Goal: Task Accomplishment & Management: Manage account settings

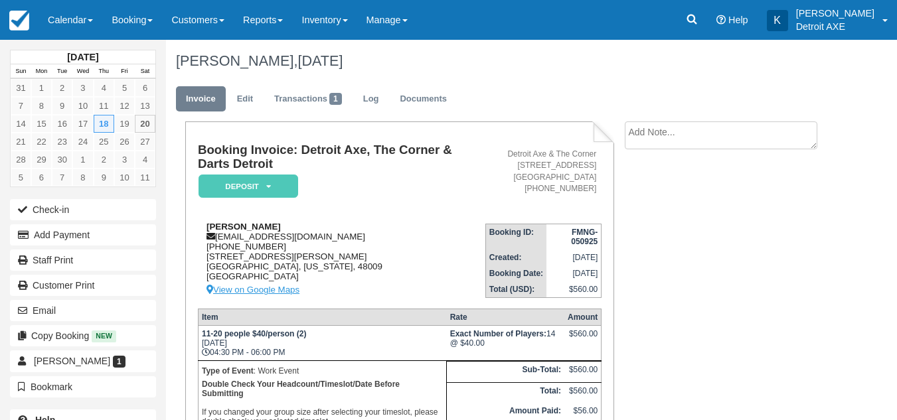
scroll to position [158, 0]
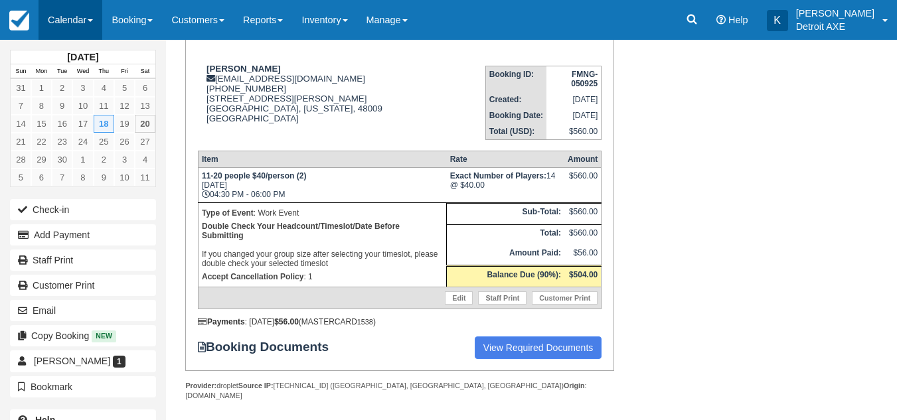
click at [85, 27] on link "Calendar" at bounding box center [71, 20] width 64 height 40
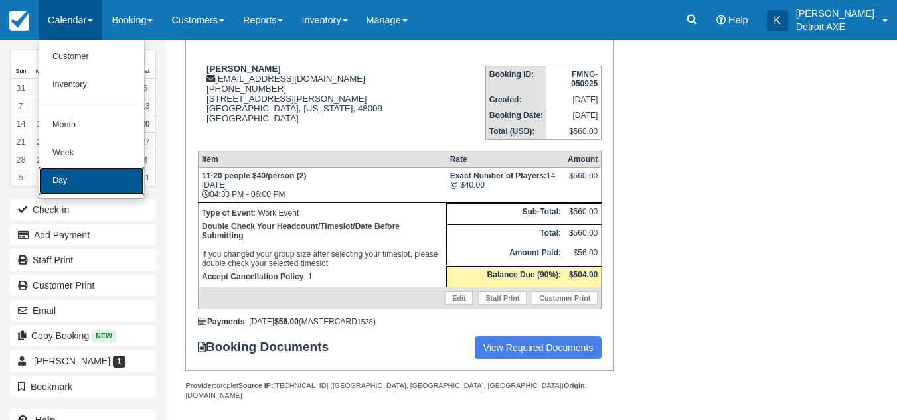
click at [76, 179] on link "Day" at bounding box center [91, 181] width 105 height 28
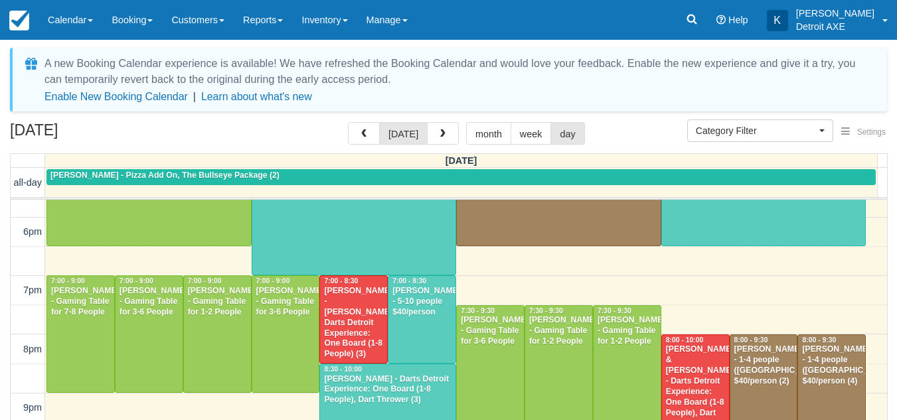
scroll to position [503, 0]
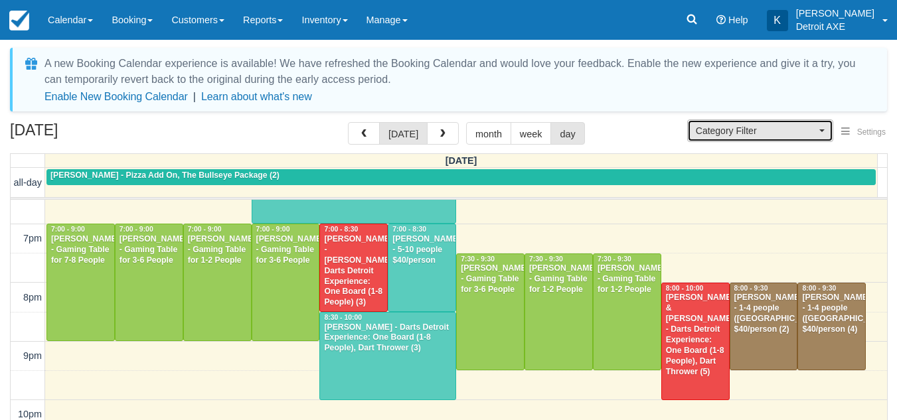
click at [746, 135] on span "Category Filter" at bounding box center [756, 130] width 120 height 13
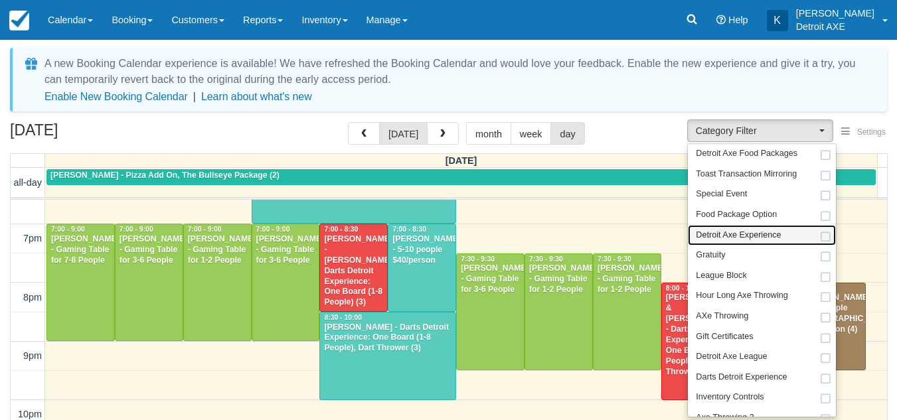
click at [713, 244] on link "Detroit Axe Experience" at bounding box center [762, 235] width 148 height 21
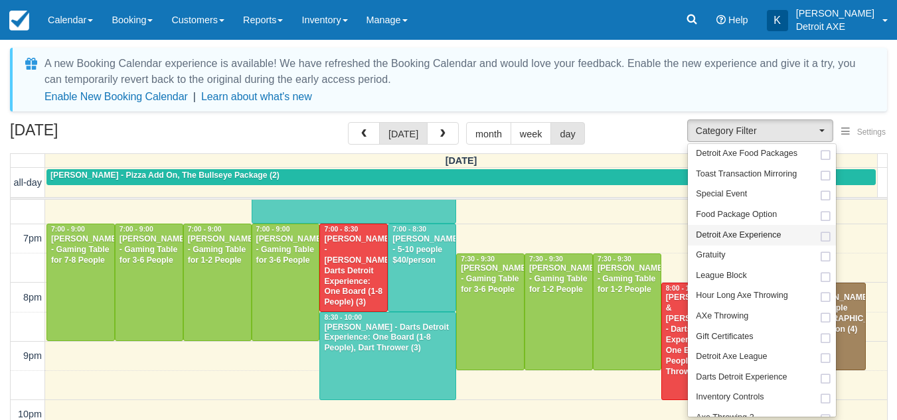
select select "14"
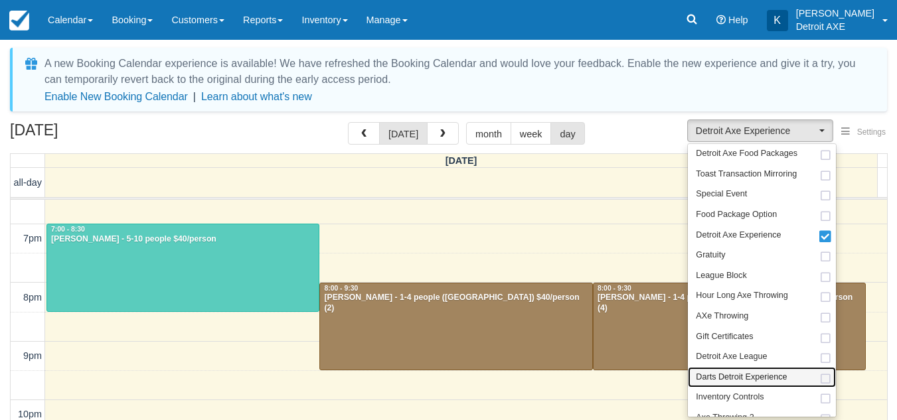
click at [721, 379] on span "Darts Detroit Experience" at bounding box center [741, 378] width 91 height 12
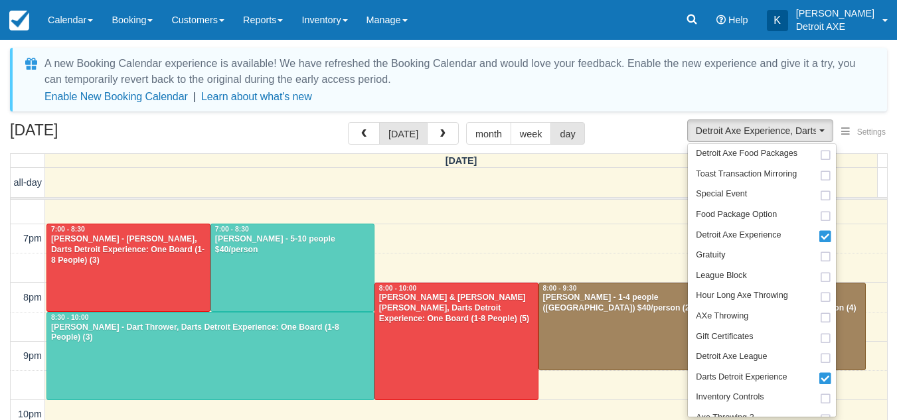
click at [622, 143] on div "September 20, 2025 today month week day" at bounding box center [448, 136] width 877 height 29
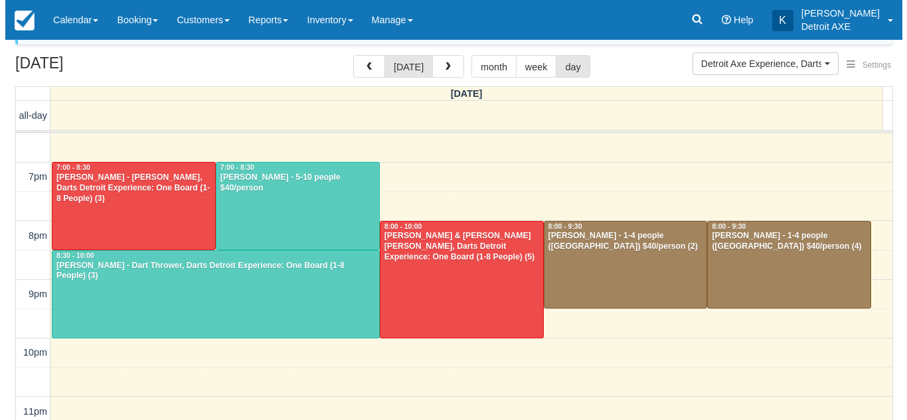
scroll to position [499, 0]
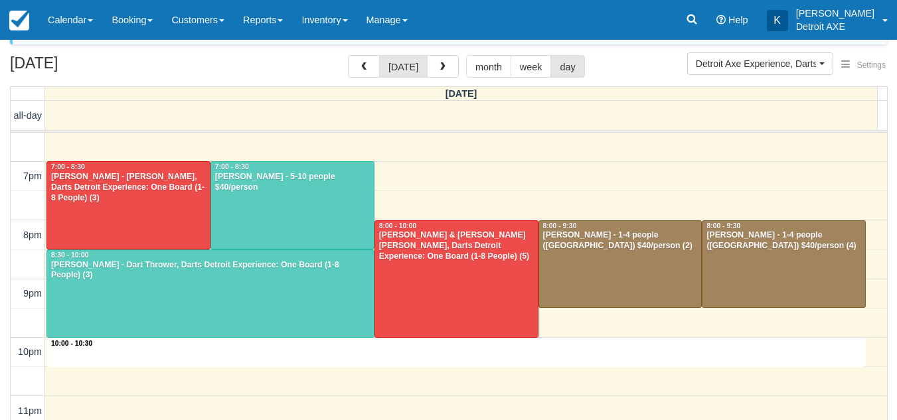
click at [607, 353] on div "10am 11am 12pm 1pm 2pm 3pm 4pm 5pm 6pm 7pm 8pm 9pm 10pm 11pm 10:00 - 10:30 12:0…" at bounding box center [449, 30] width 877 height 792
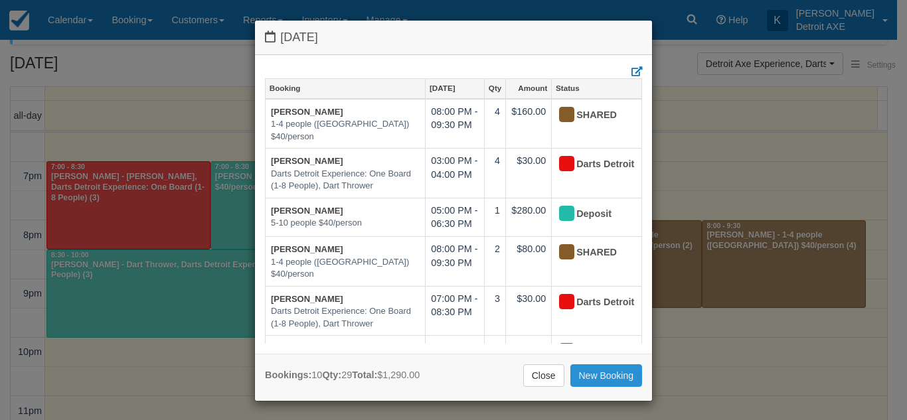
click at [587, 379] on link "New Booking" at bounding box center [606, 376] width 72 height 23
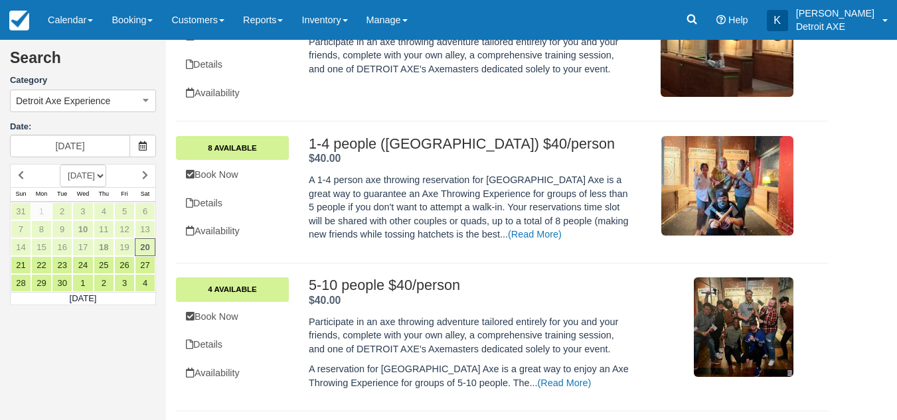
scroll to position [292, 0]
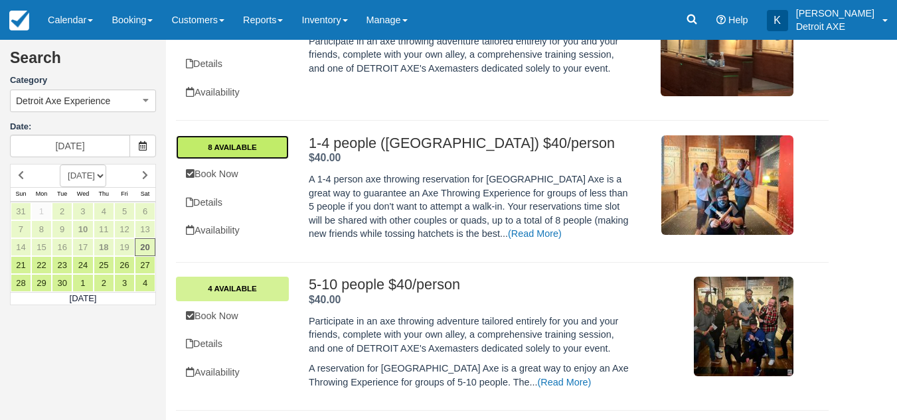
click at [250, 147] on link "8 Available" at bounding box center [232, 147] width 113 height 24
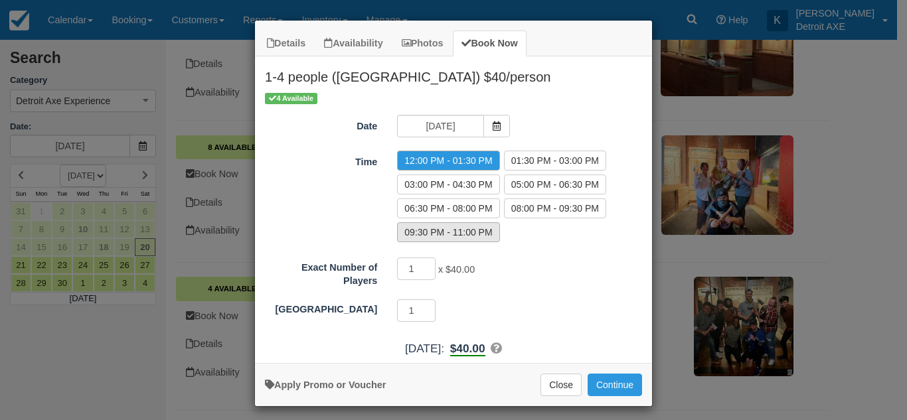
click at [433, 230] on label "09:30 PM - 11:00 PM" at bounding box center [448, 232] width 102 height 20
radio input "true"
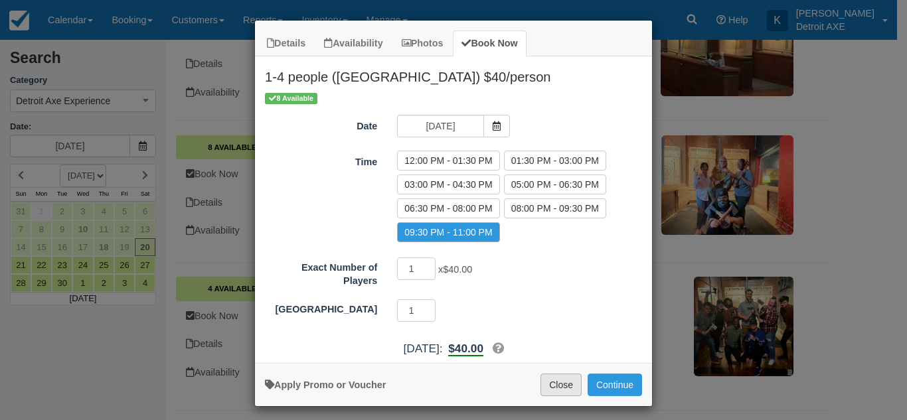
click at [559, 391] on button "Close" at bounding box center [561, 385] width 41 height 23
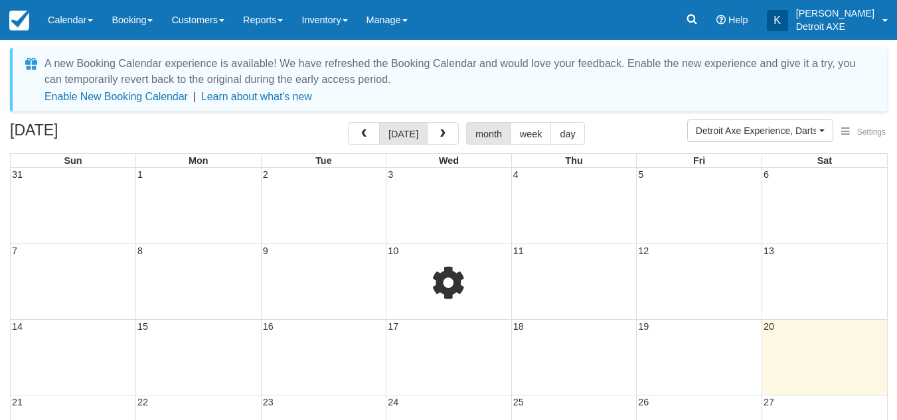
scroll to position [67, 0]
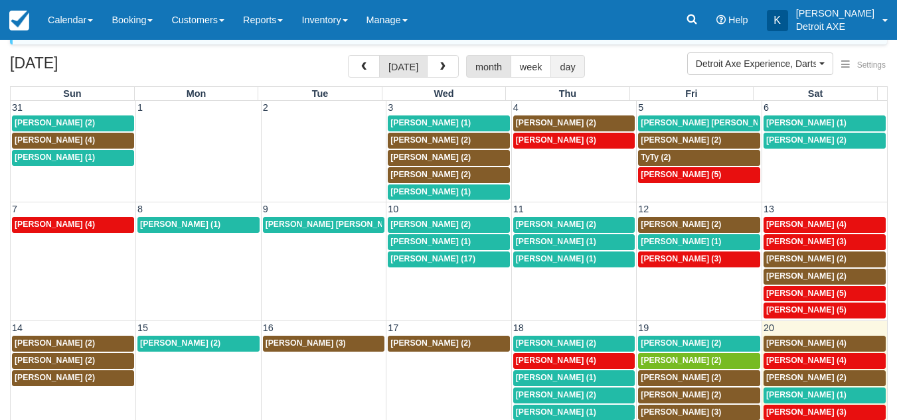
click at [560, 70] on button "day" at bounding box center [568, 66] width 34 height 23
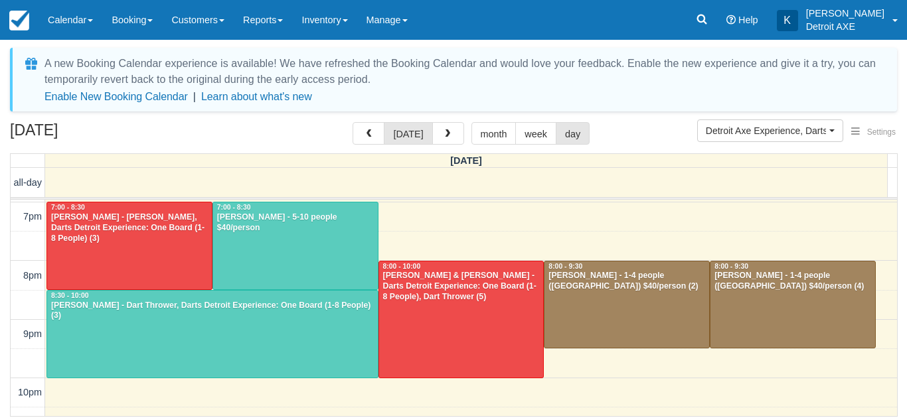
scroll to position [575, 0]
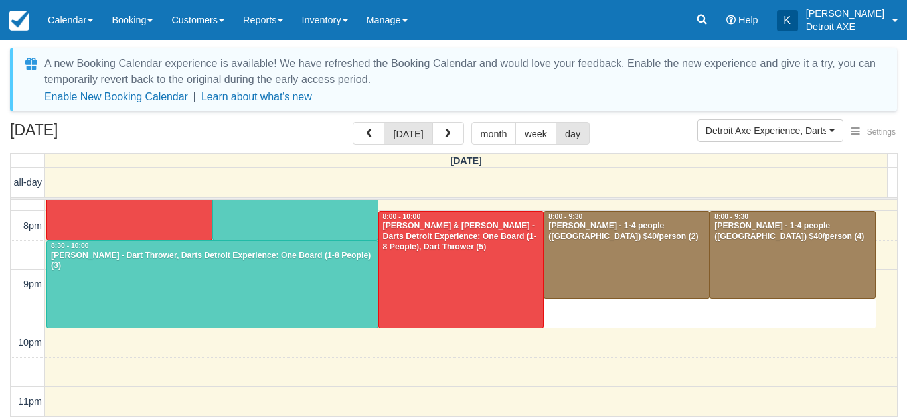
click at [579, 310] on div "10am 11am 12pm 1pm 2pm 3pm 4pm 5pm 6pm 7pm 8pm 9pm 10pm 11pm 9:30 - 10:00 12:00…" at bounding box center [454, 21] width 887 height 792
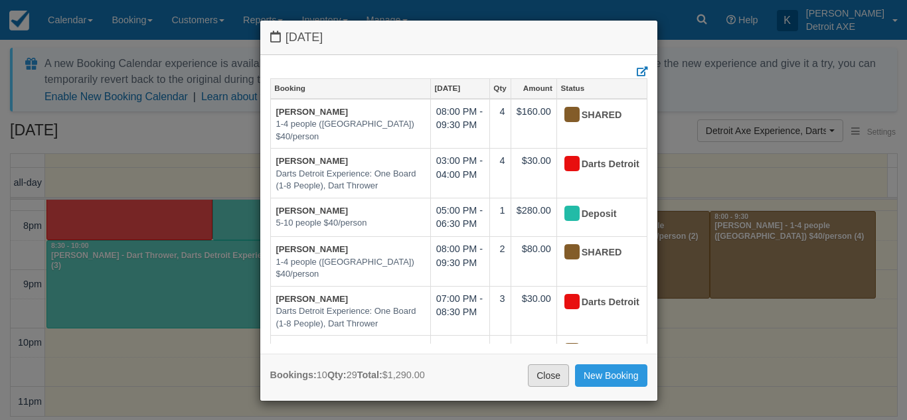
click at [537, 376] on link "Close" at bounding box center [548, 376] width 41 height 23
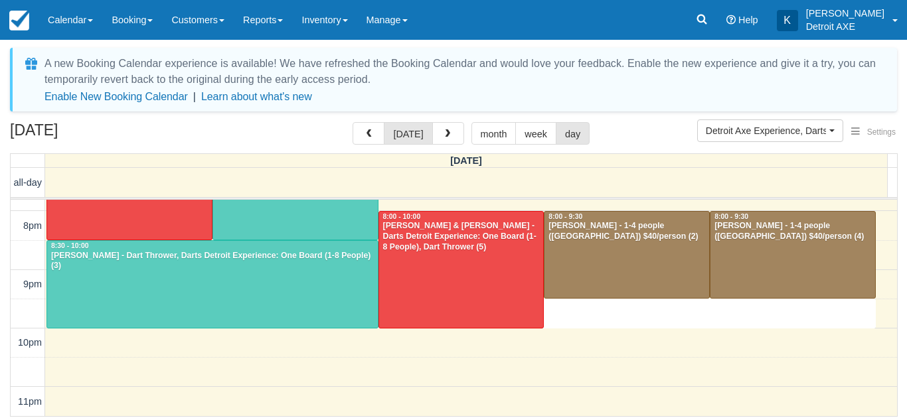
click at [585, 323] on div "10am 11am 12pm 1pm 2pm 3pm 4pm 5pm 6pm 7pm 8pm 9pm 10pm 11pm 9:30 - 10:00 12:00…" at bounding box center [454, 21] width 887 height 792
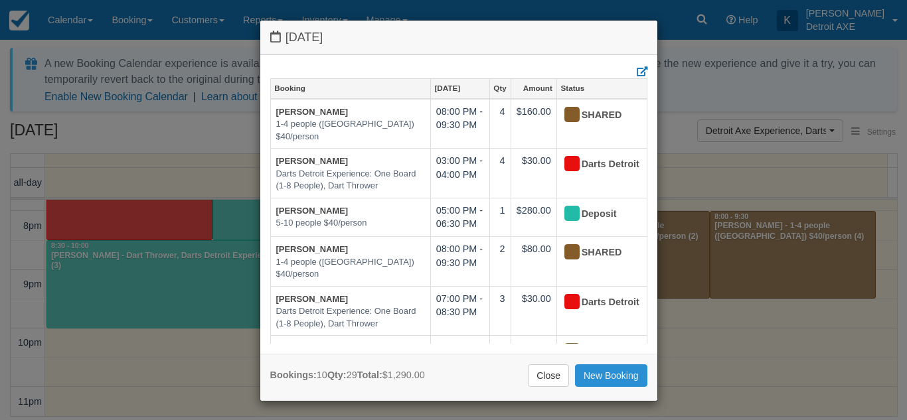
click at [594, 370] on link "New Booking" at bounding box center [611, 376] width 72 height 23
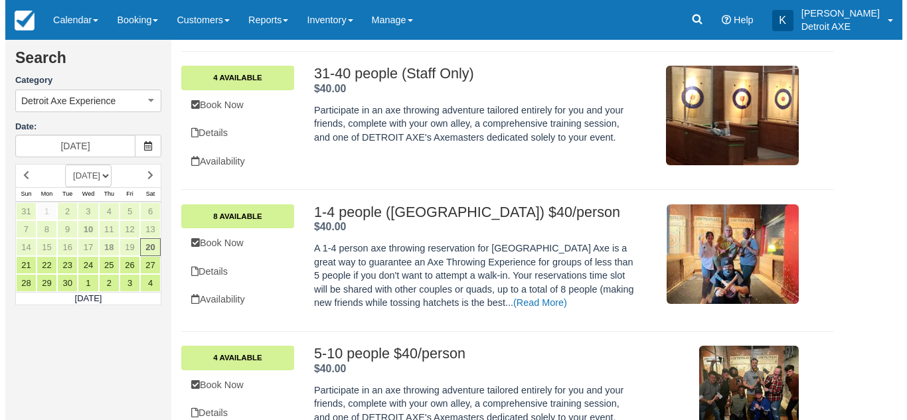
scroll to position [296, 0]
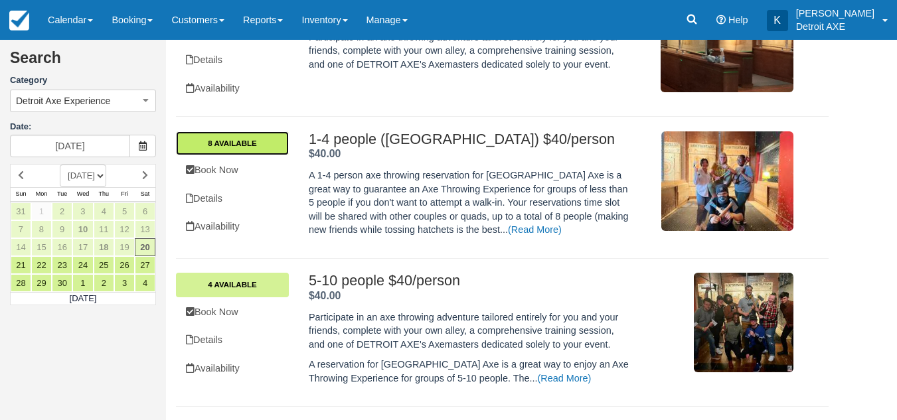
click at [270, 149] on link "8 Available" at bounding box center [232, 143] width 113 height 24
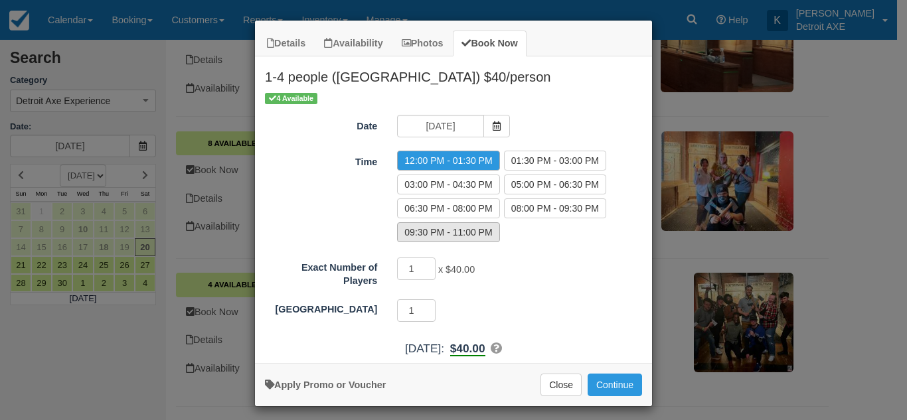
click at [452, 228] on label "09:30 PM - 11:00 PM" at bounding box center [448, 232] width 102 height 20
radio input "true"
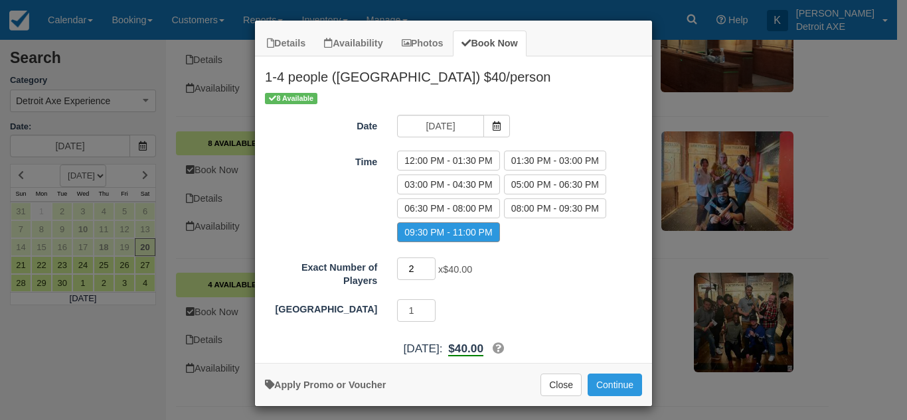
type input "2"
click at [424, 265] on input "2" at bounding box center [416, 269] width 39 height 23
click at [618, 387] on button "Continue" at bounding box center [615, 385] width 54 height 23
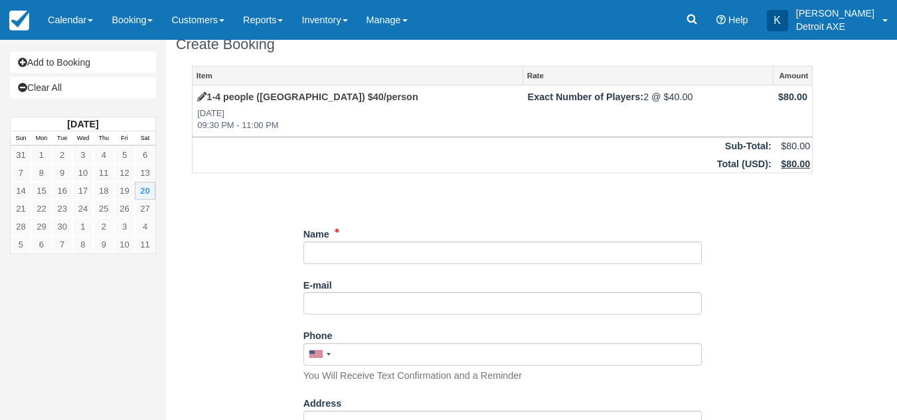
scroll to position [17, 0]
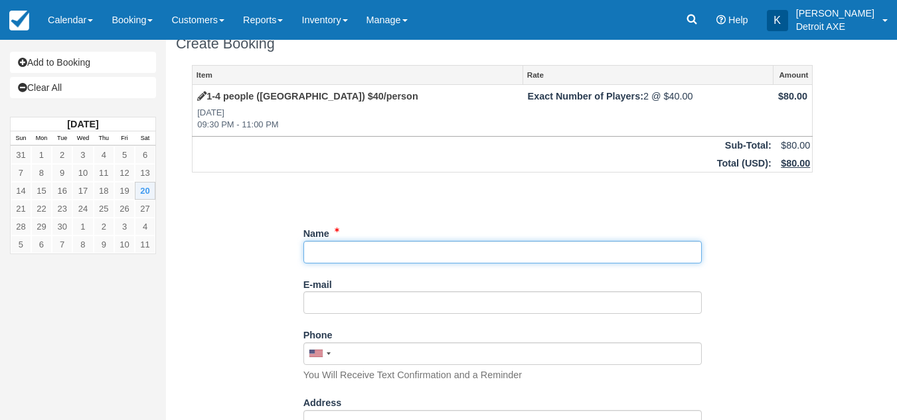
click at [351, 247] on input "Name" at bounding box center [502, 252] width 398 height 23
type input "d"
type input "[PERSON_NAME]"
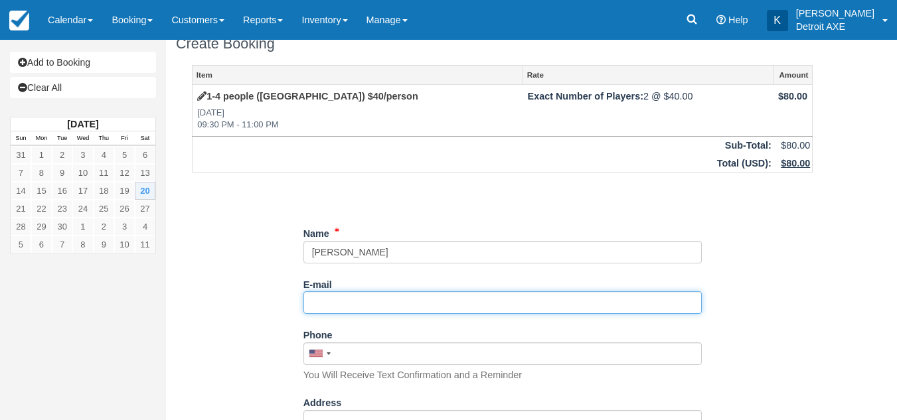
click at [329, 307] on input "E-mail" at bounding box center [502, 303] width 398 height 23
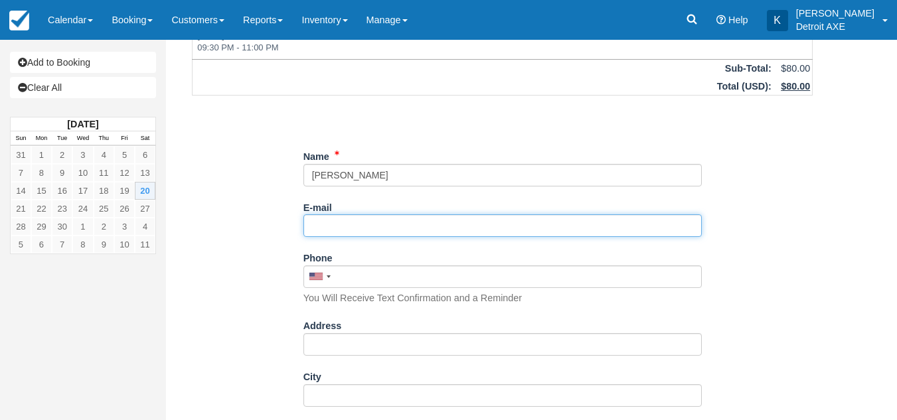
scroll to position [97, 0]
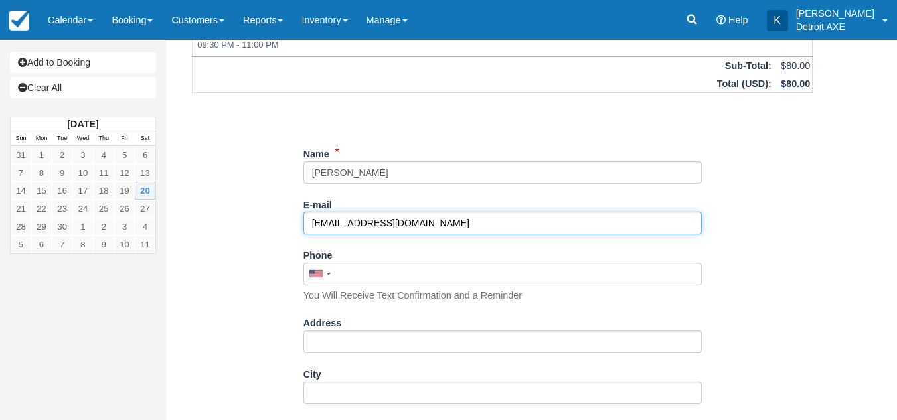
click at [356, 226] on input "davidjwalcyk@gmail.com" at bounding box center [502, 223] width 398 height 23
click at [440, 226] on input "[EMAIL_ADDRESS][DOMAIN_NAME]" at bounding box center [502, 223] width 398 height 23
click at [337, 223] on input "davidjwalczyk@gmail.com" at bounding box center [502, 223] width 398 height 23
type input "davidjwalczyk@gmail.com"
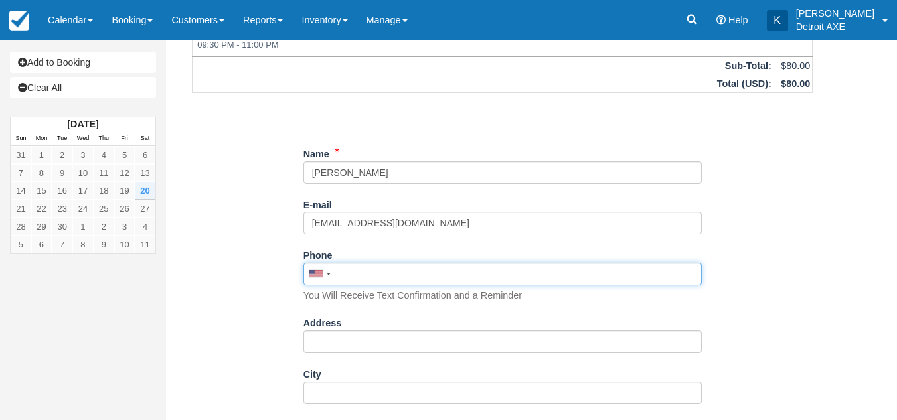
click at [396, 275] on input "Phone" at bounding box center [502, 274] width 398 height 23
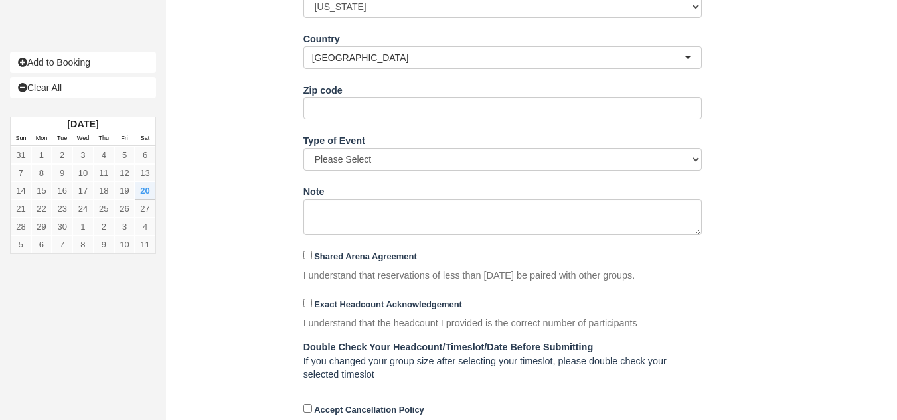
scroll to position [557, 0]
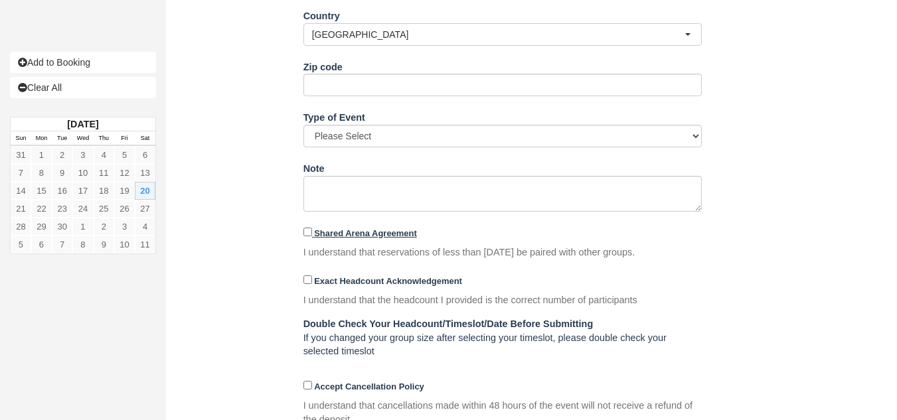
type input "(248) 231-3414"
click at [361, 234] on strong "Shared Arena Agreement" at bounding box center [365, 233] width 103 height 10
click at [312, 234] on input "Shared Arena Agreement" at bounding box center [307, 232] width 9 height 9
checkbox input "true"
click at [342, 283] on strong "Exact Headcount Acknowledgement" at bounding box center [388, 281] width 148 height 10
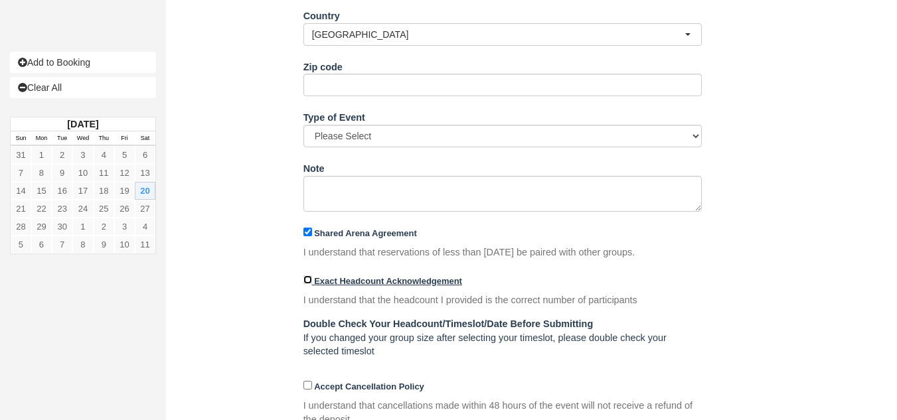
click at [312, 283] on input "Exact Headcount Acknowledgement" at bounding box center [307, 280] width 9 height 9
checkbox input "true"
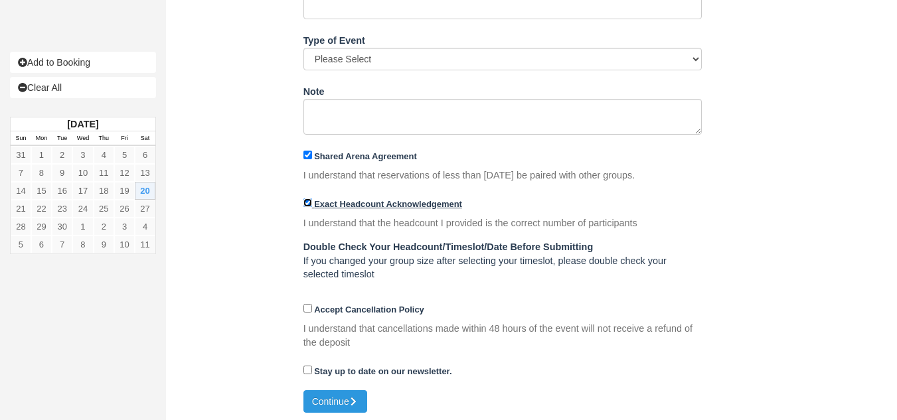
scroll to position [637, 0]
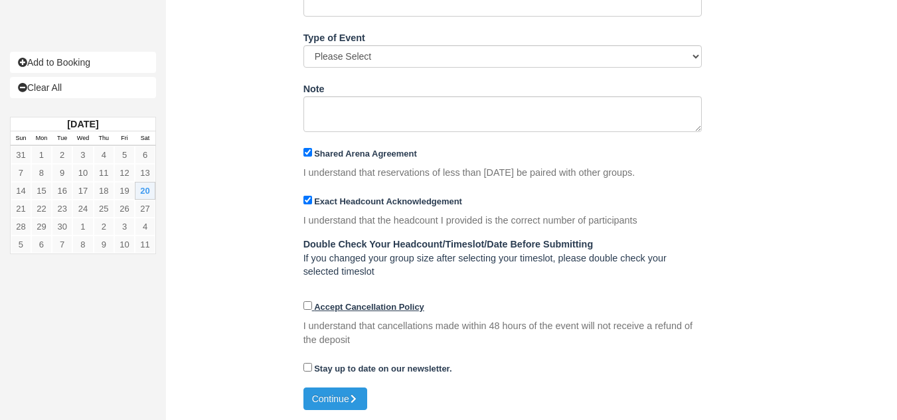
click at [332, 302] on strong "Accept Cancellation Policy" at bounding box center [369, 307] width 110 height 10
click at [312, 302] on input "Accept Cancellation Policy" at bounding box center [307, 305] width 9 height 9
checkbox input "true"
click at [322, 395] on button "Continue" at bounding box center [335, 399] width 64 height 23
type input "+12482313414"
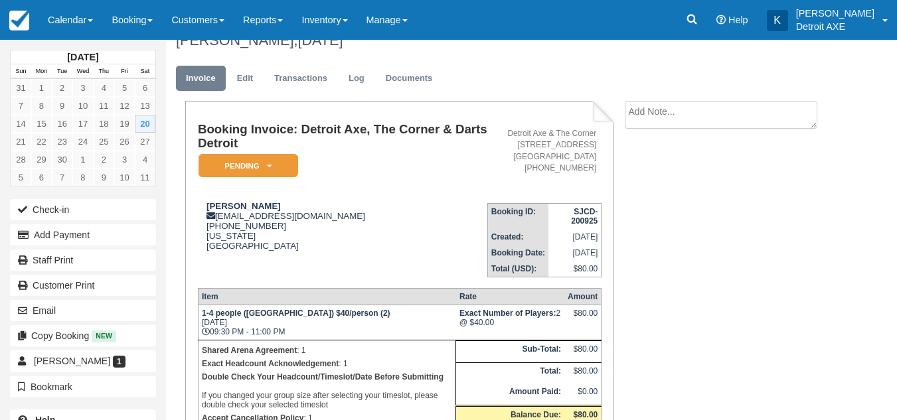
scroll to position [20, 0]
click at [241, 70] on link "Edit" at bounding box center [245, 79] width 36 height 26
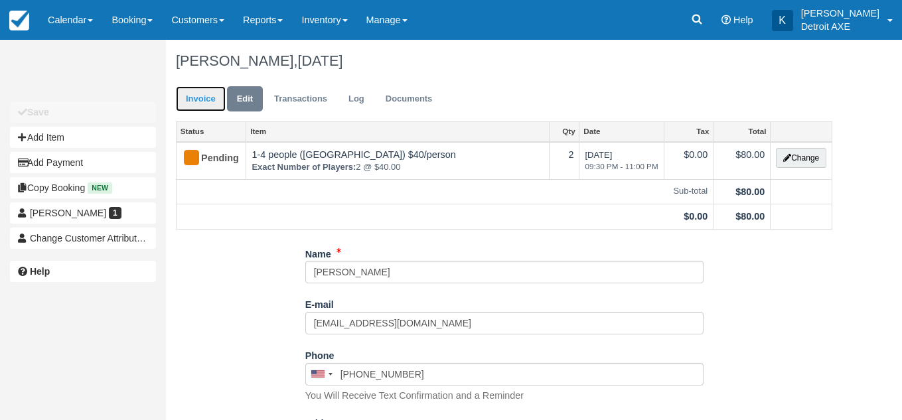
click at [195, 92] on link "Invoice" at bounding box center [201, 99] width 50 height 26
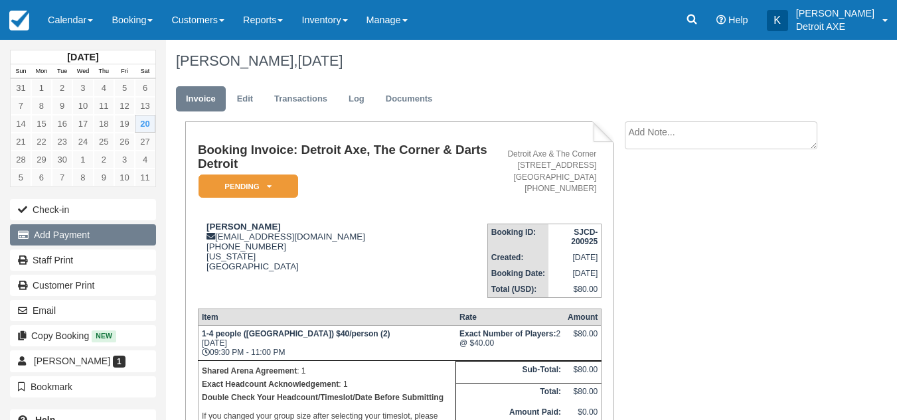
click at [93, 232] on button "Add Payment" at bounding box center [83, 234] width 146 height 21
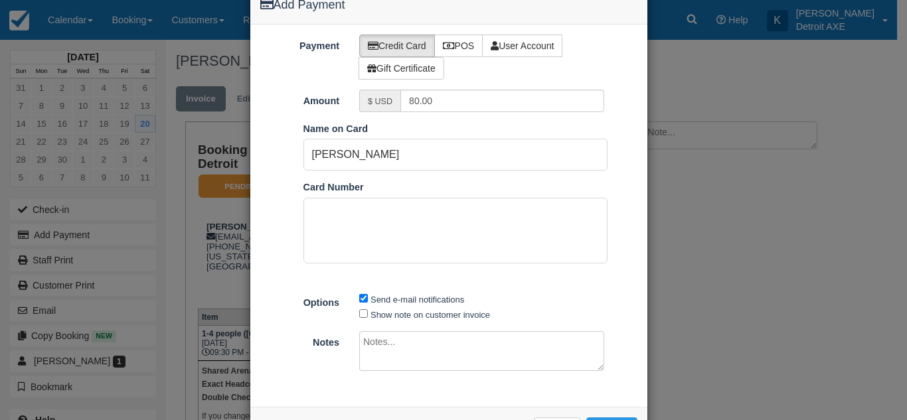
scroll to position [39, 0]
click at [453, 110] on input "80.00" at bounding box center [502, 100] width 204 height 23
type input "20.00"
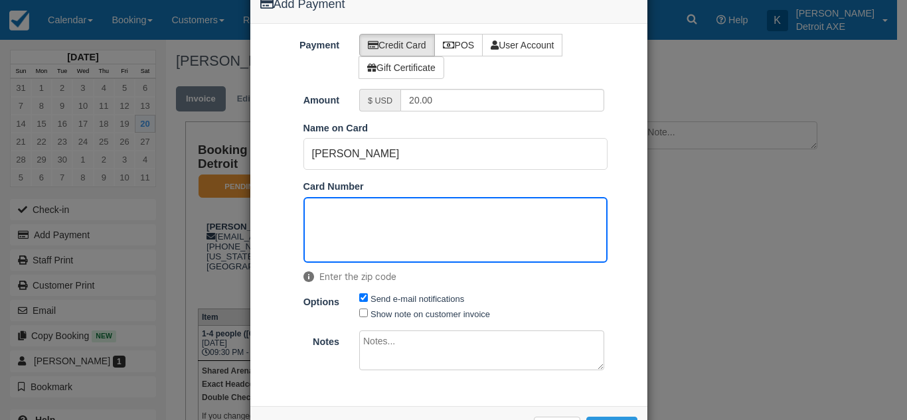
scroll to position [89, 0]
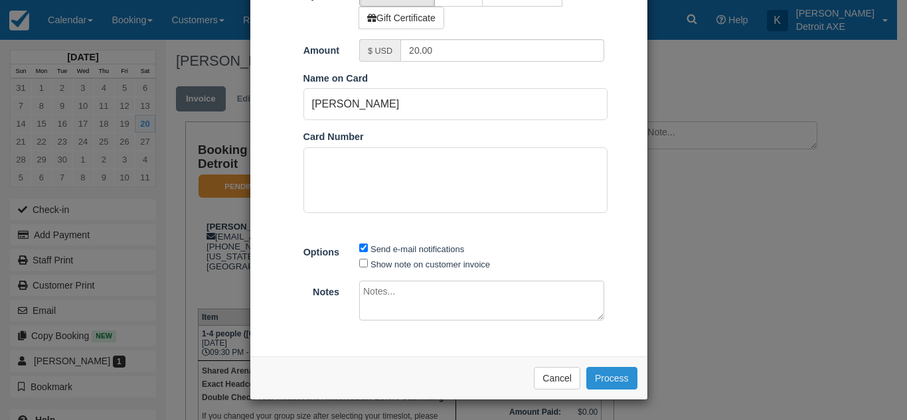
click at [614, 369] on button "Process" at bounding box center [611, 378] width 51 height 23
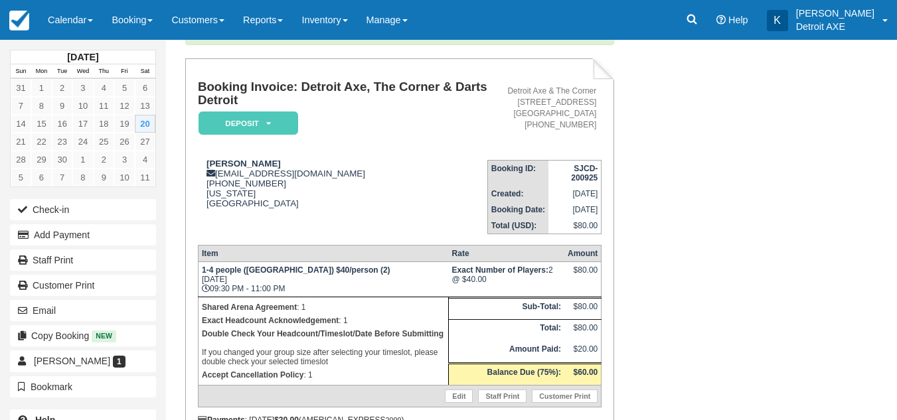
scroll to position [113, 0]
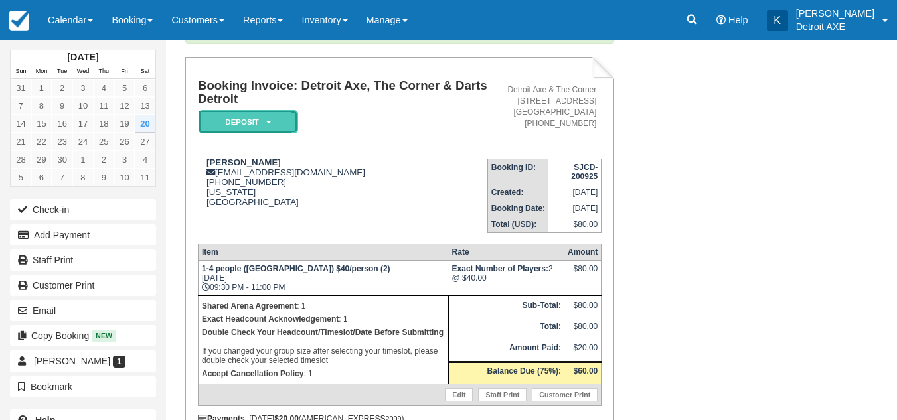
click at [258, 119] on em "Deposit" at bounding box center [249, 121] width 100 height 23
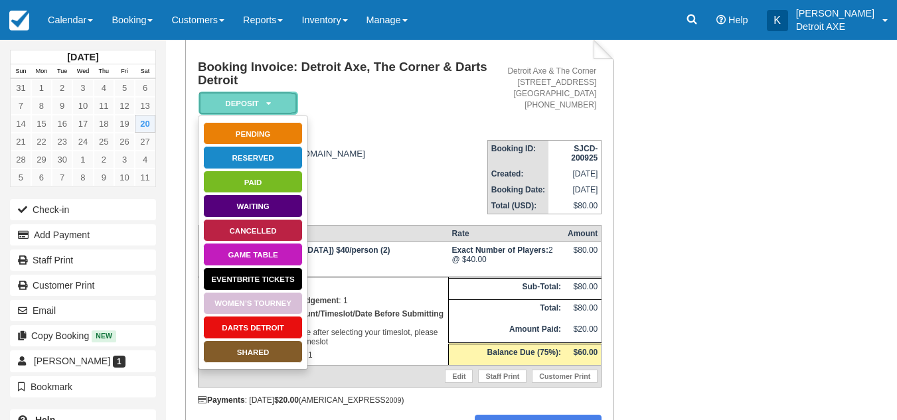
scroll to position [132, 0]
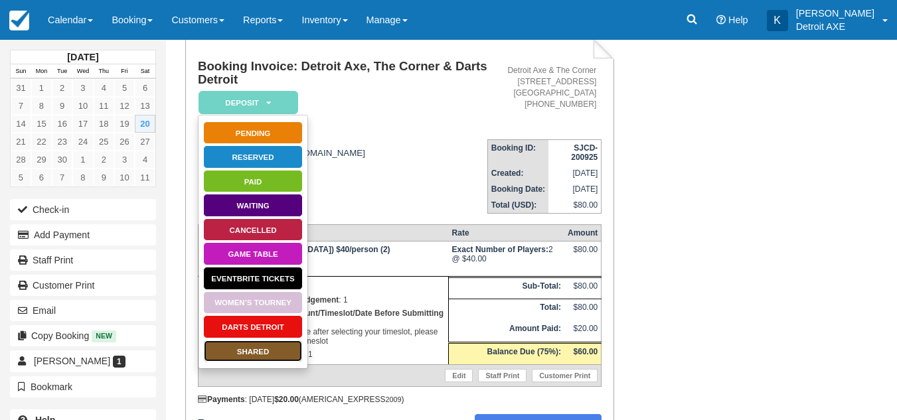
click at [264, 357] on link "SHARED" at bounding box center [253, 351] width 100 height 23
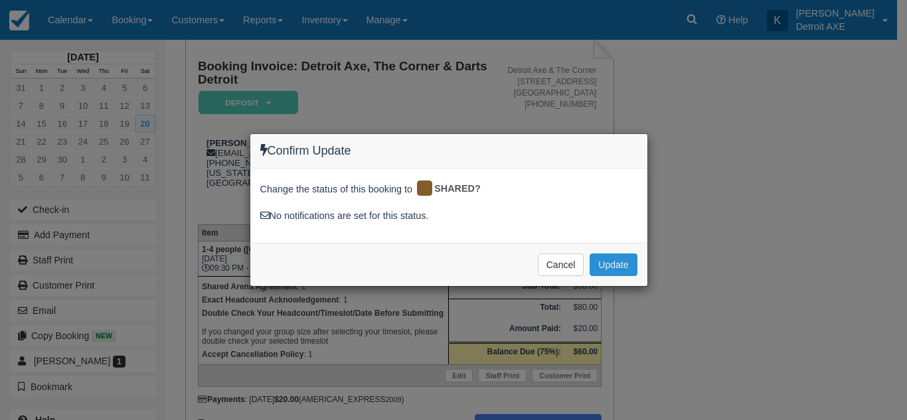
click at [613, 272] on button "Update" at bounding box center [613, 265] width 47 height 23
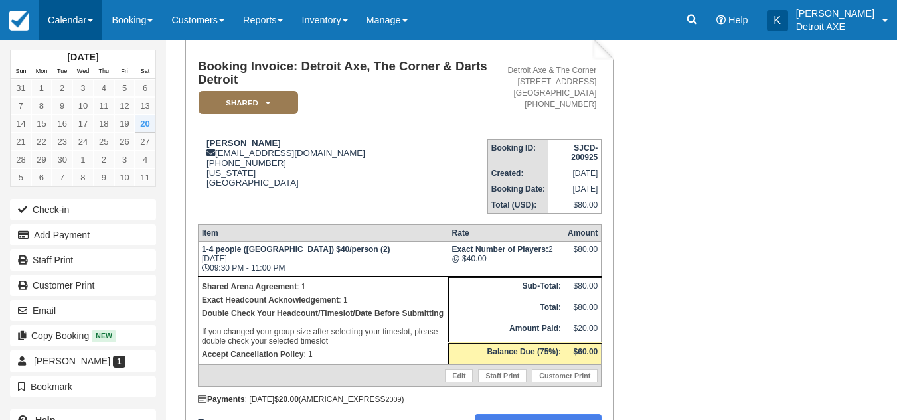
click at [71, 21] on link "Calendar" at bounding box center [71, 20] width 64 height 40
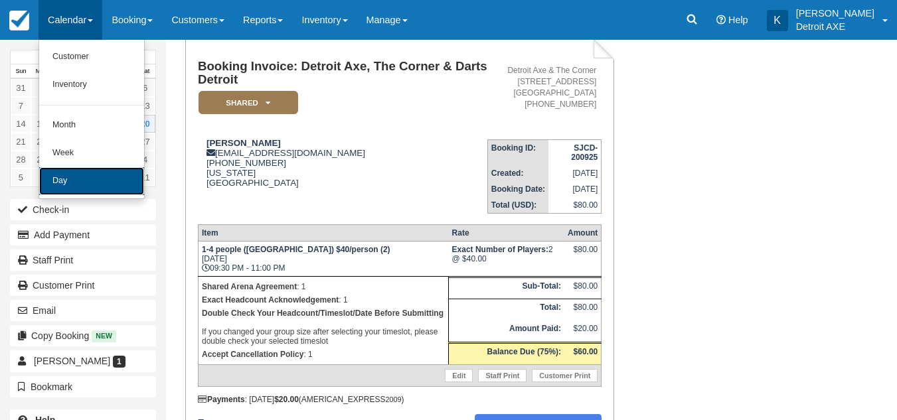
click at [80, 172] on link "Day" at bounding box center [91, 181] width 105 height 28
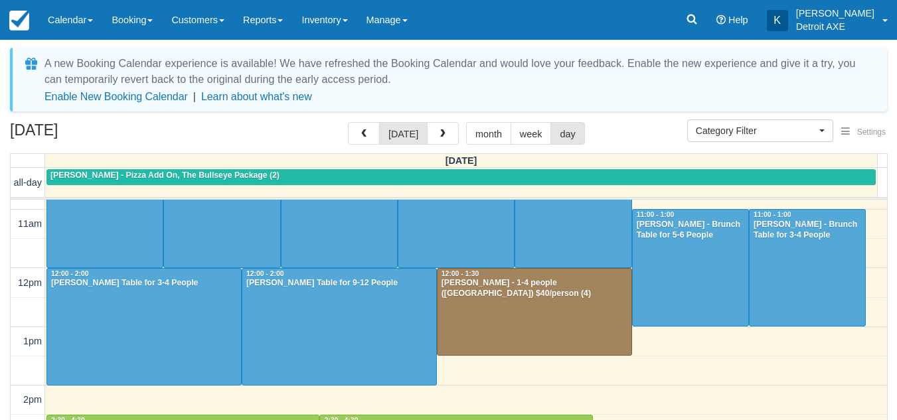
scroll to position [56, 0]
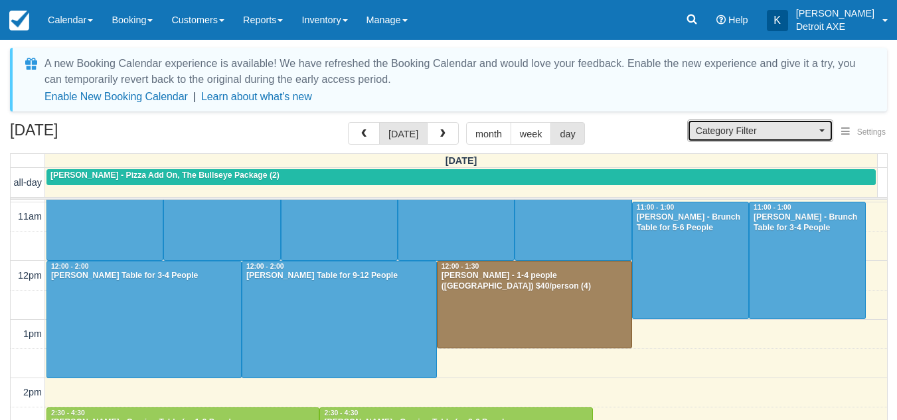
click at [736, 130] on span "Category Filter" at bounding box center [756, 130] width 120 height 13
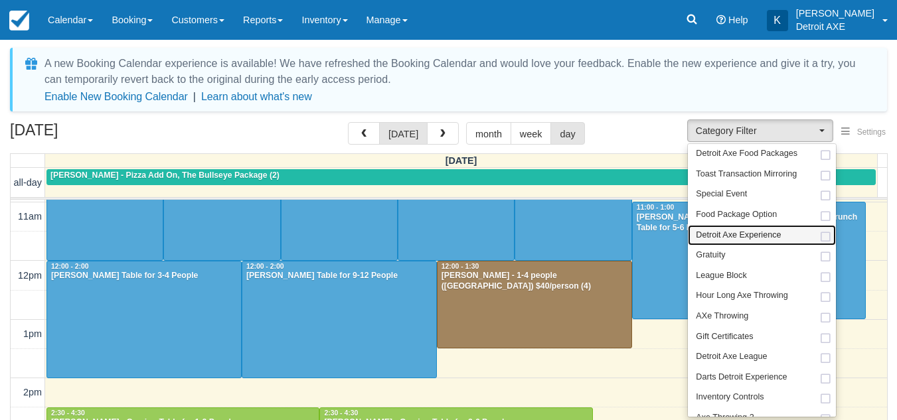
click at [737, 235] on span "Detroit Axe Experience" at bounding box center [738, 236] width 85 height 12
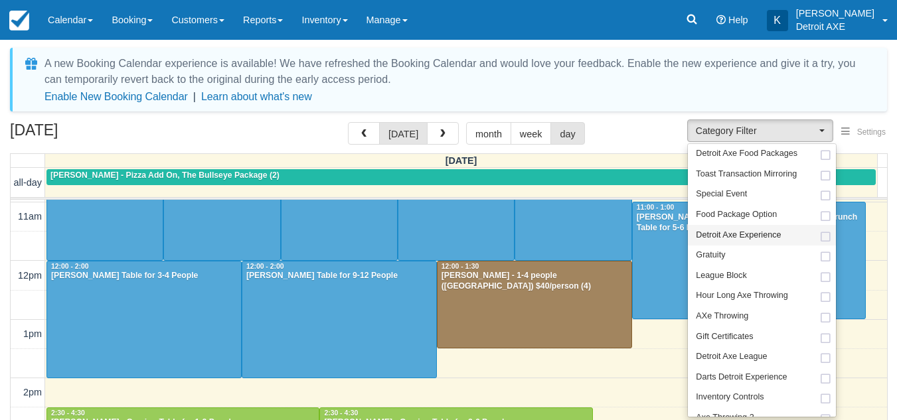
select select "14"
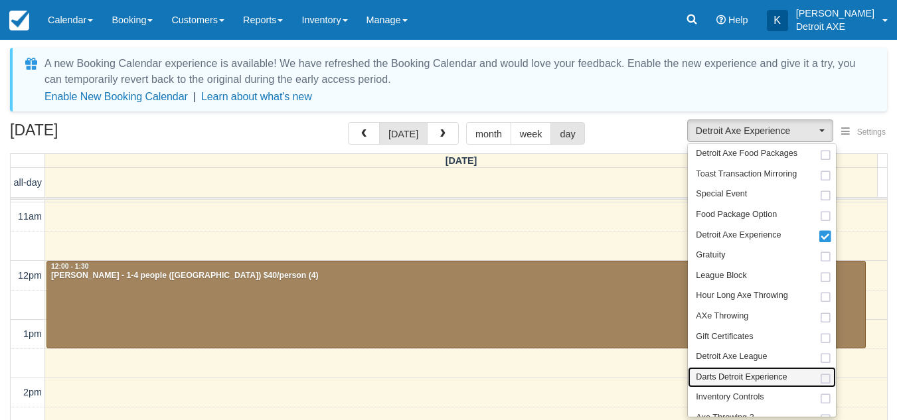
click at [742, 367] on link "Darts Detroit Experience" at bounding box center [762, 377] width 148 height 21
click at [642, 137] on div "[DATE] [DATE] month week day" at bounding box center [448, 136] width 877 height 29
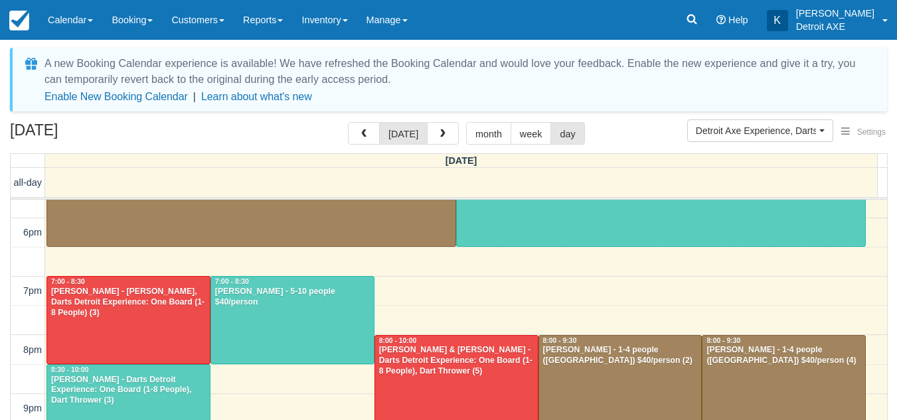
scroll to position [503, 0]
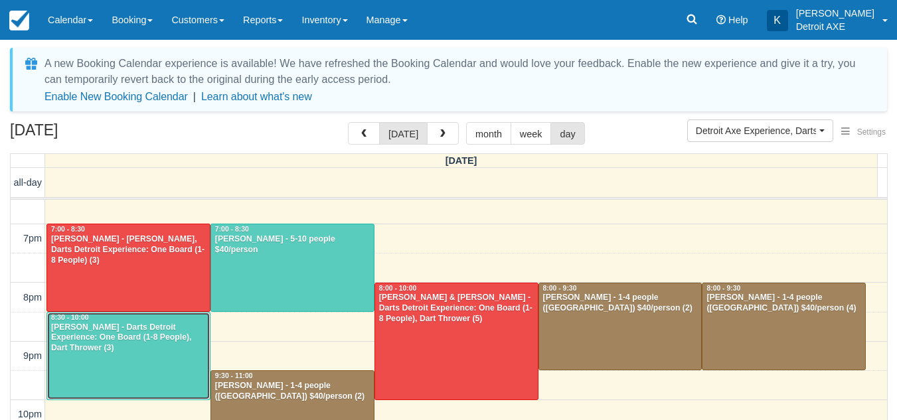
click at [161, 378] on div at bounding box center [128, 356] width 163 height 87
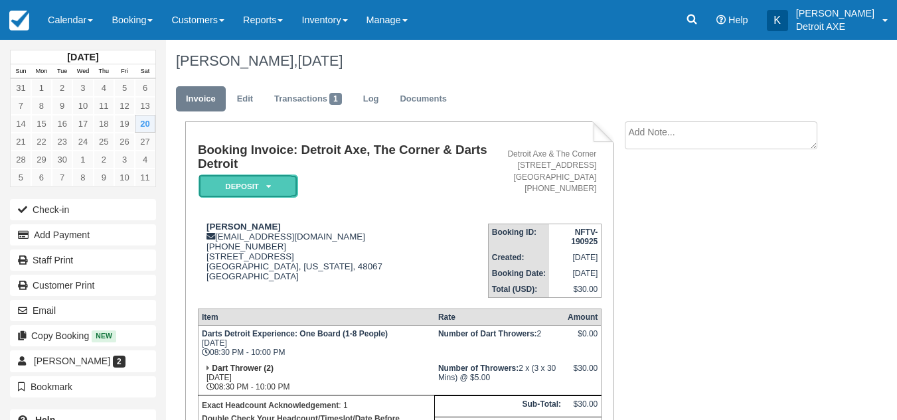
click at [270, 193] on em "Deposit" at bounding box center [249, 186] width 100 height 23
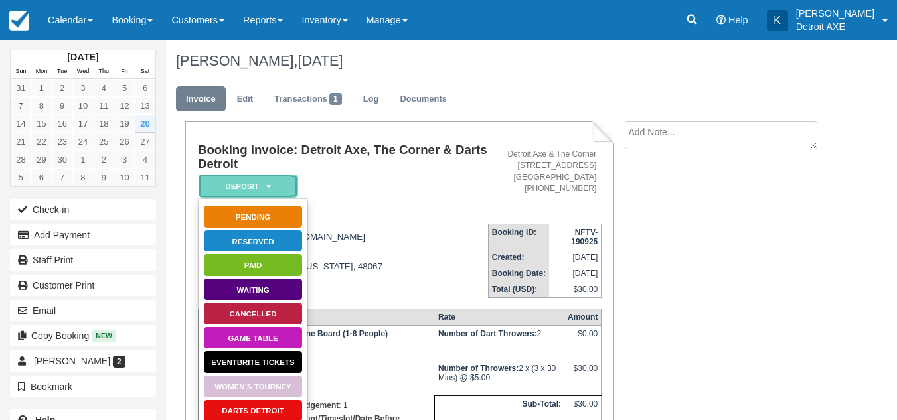
scroll to position [69, 0]
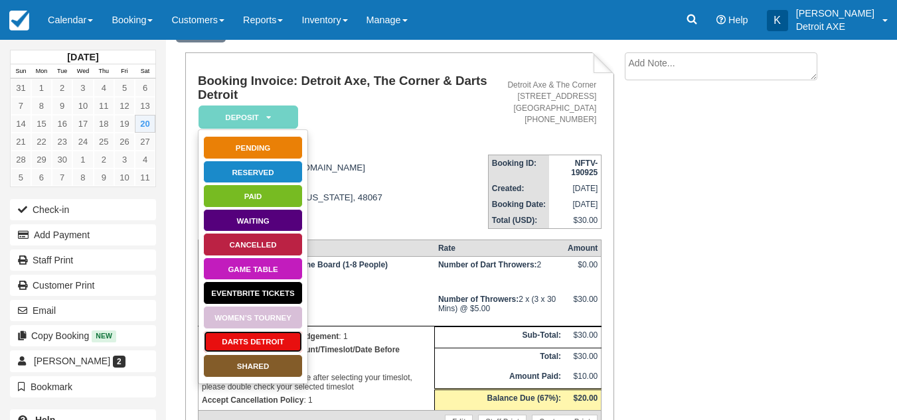
click at [268, 338] on link "Darts Detroit" at bounding box center [253, 342] width 100 height 23
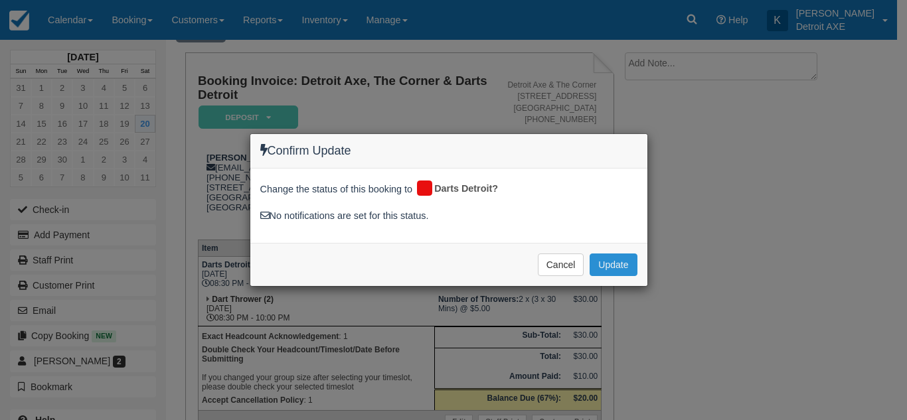
click at [618, 260] on button "Update" at bounding box center [613, 265] width 47 height 23
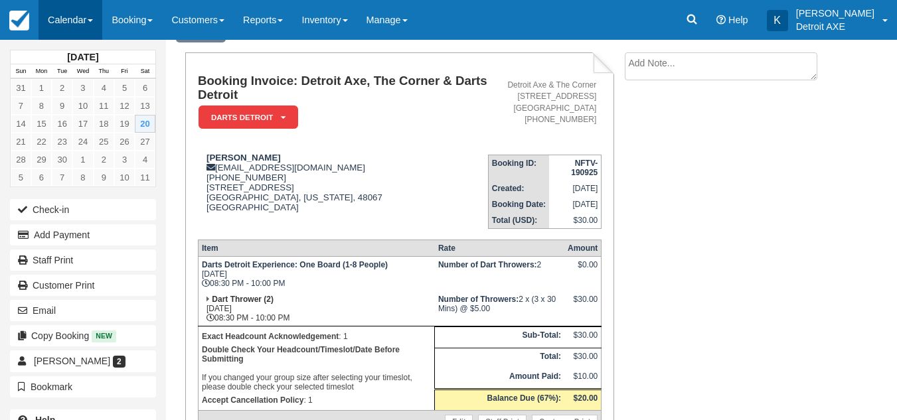
click at [95, 29] on link "Calendar" at bounding box center [71, 20] width 64 height 40
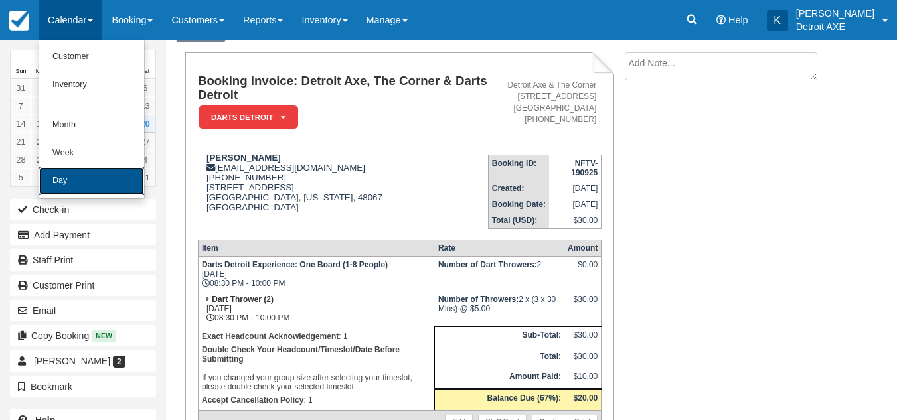
click at [90, 176] on link "Day" at bounding box center [91, 181] width 105 height 28
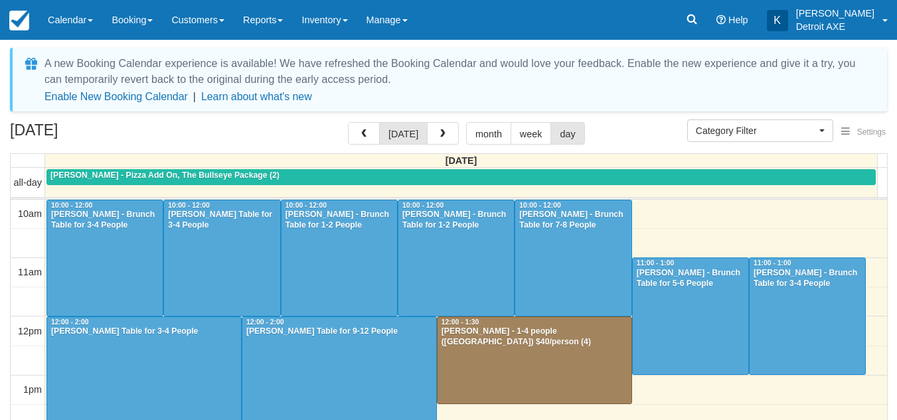
scroll to position [177, 0]
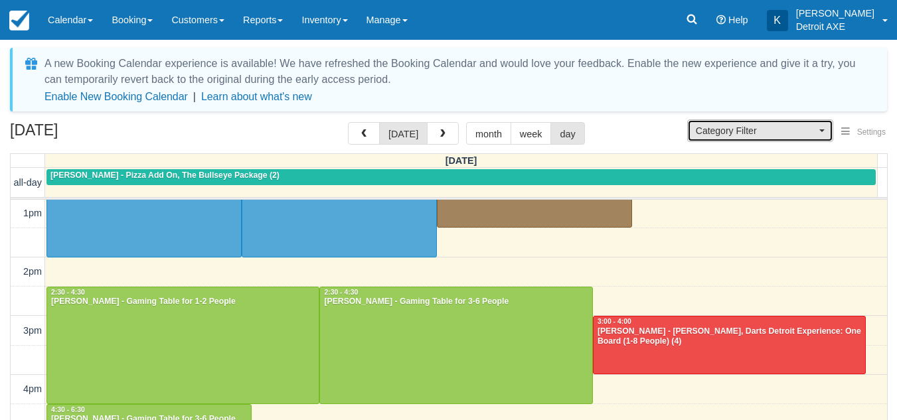
click at [768, 129] on span "Category Filter" at bounding box center [756, 130] width 120 height 13
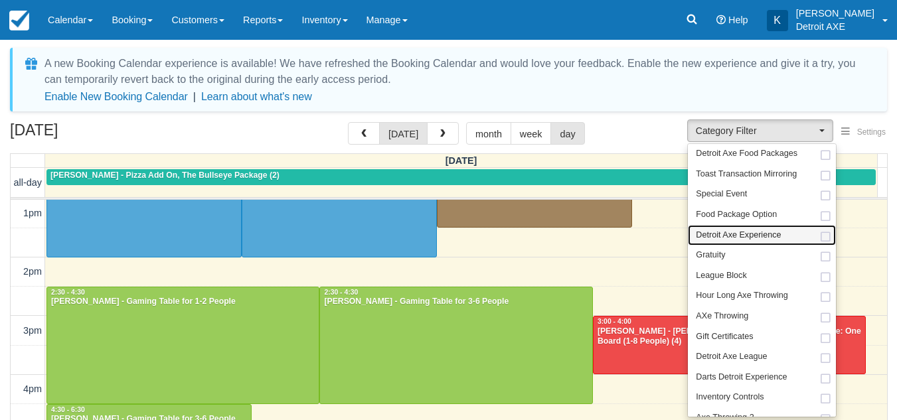
click at [745, 238] on span "Detroit Axe Experience" at bounding box center [738, 236] width 85 height 12
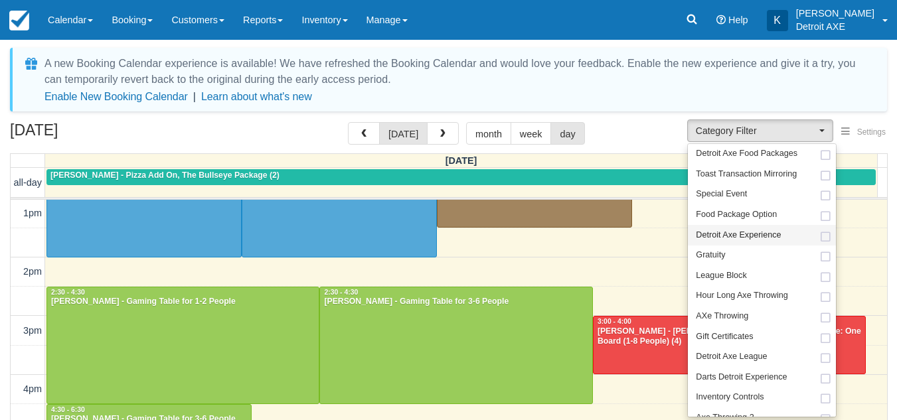
select select "14"
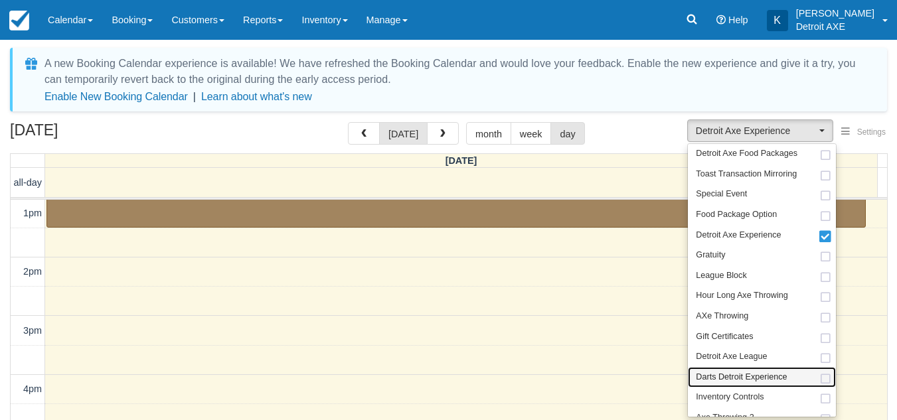
click at [740, 372] on span "Darts Detroit Experience" at bounding box center [741, 378] width 91 height 12
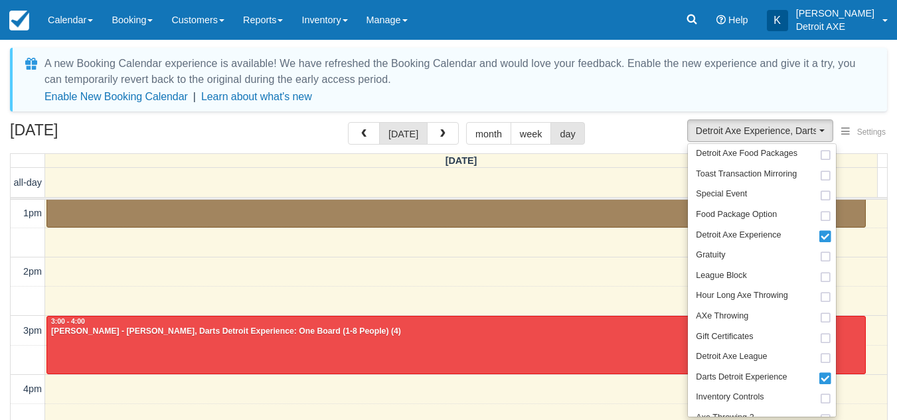
click at [640, 142] on div "September 20, 2025 today month week day" at bounding box center [448, 136] width 877 height 29
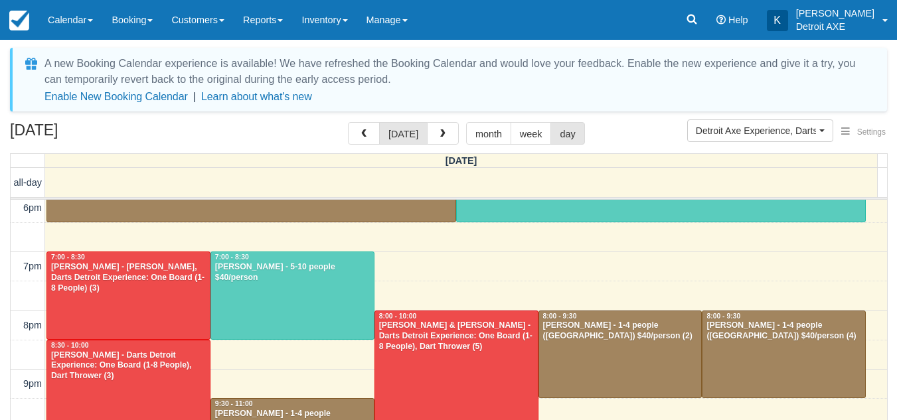
scroll to position [503, 0]
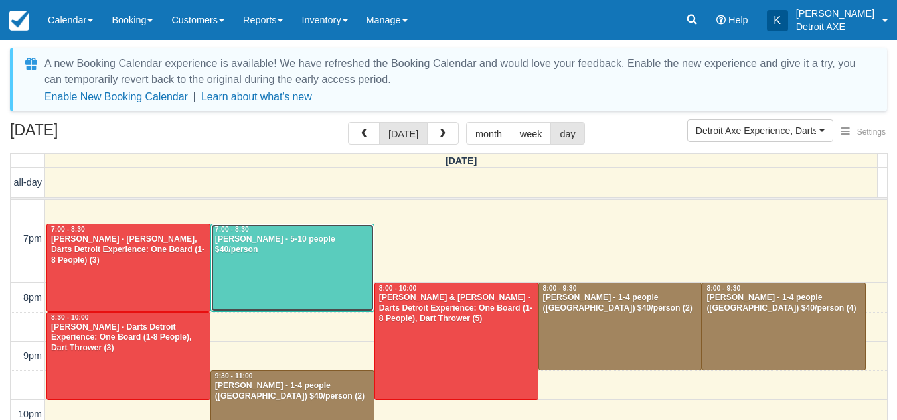
click at [327, 238] on div "Trina Swihart - 5-10 people $40/person" at bounding box center [292, 244] width 156 height 21
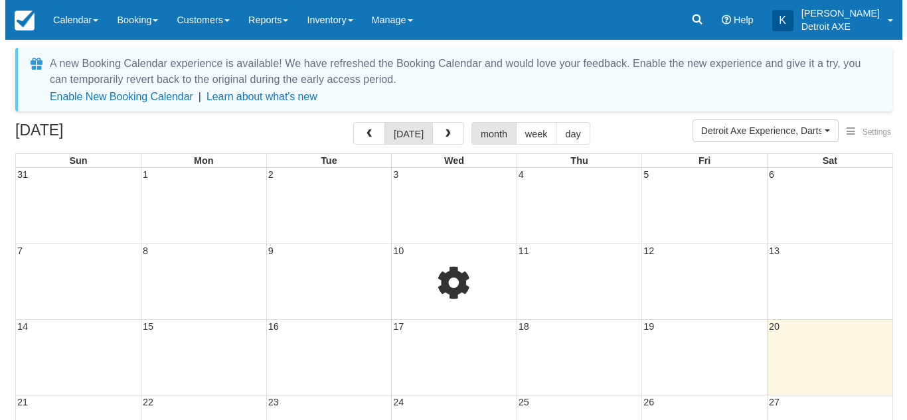
scroll to position [38, 0]
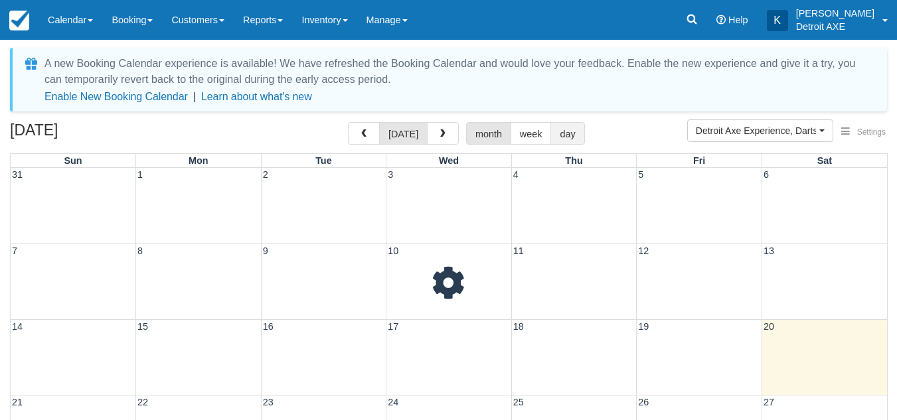
click at [564, 123] on button "day" at bounding box center [568, 133] width 34 height 23
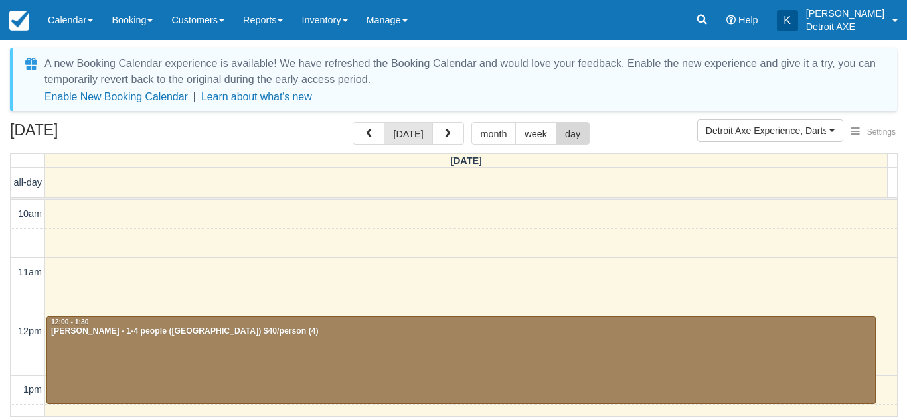
scroll to position [177, 0]
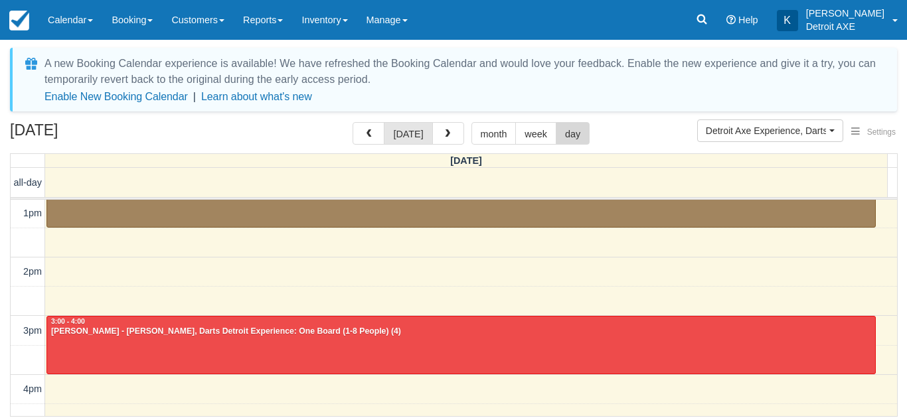
click at [564, 123] on button "day" at bounding box center [573, 133] width 34 height 23
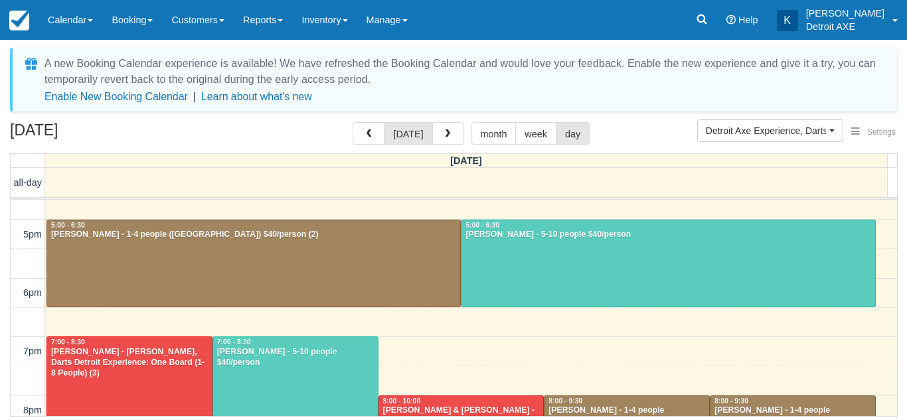
scroll to position [391, 0]
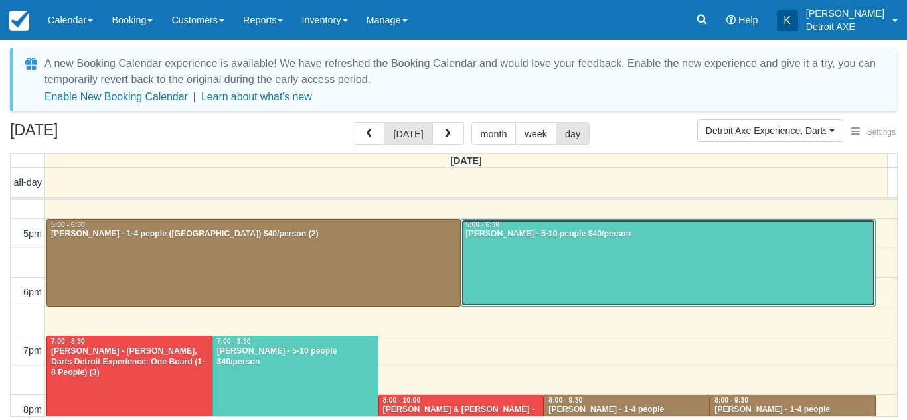
click at [521, 282] on div at bounding box center [668, 263] width 413 height 87
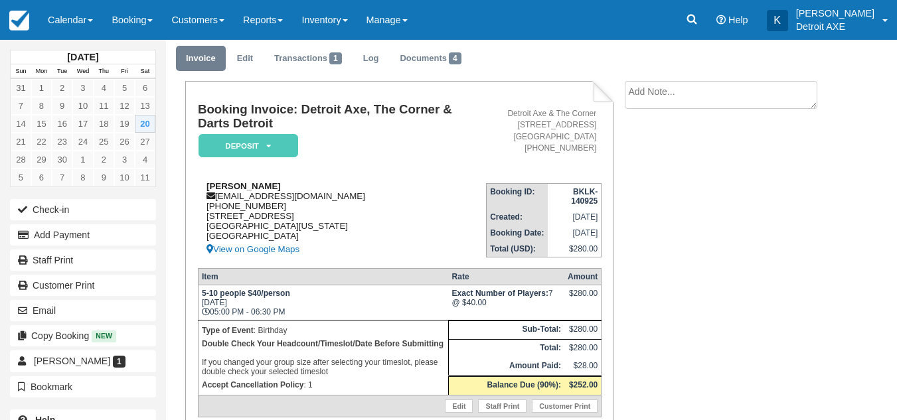
scroll to position [41, 0]
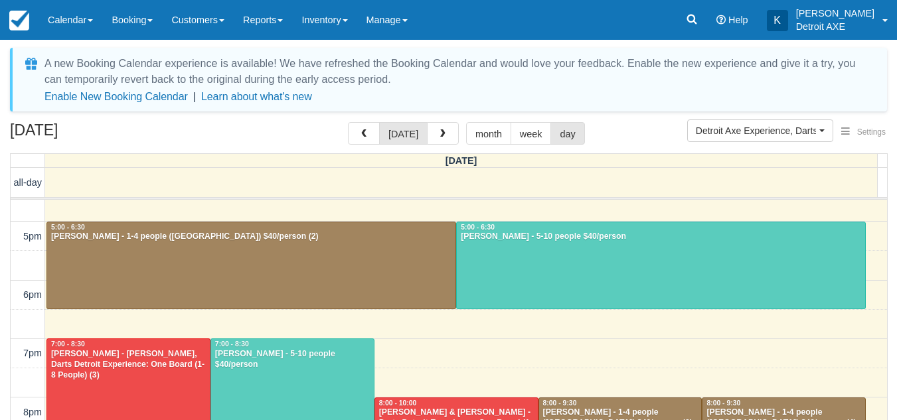
scroll to position [388, 0]
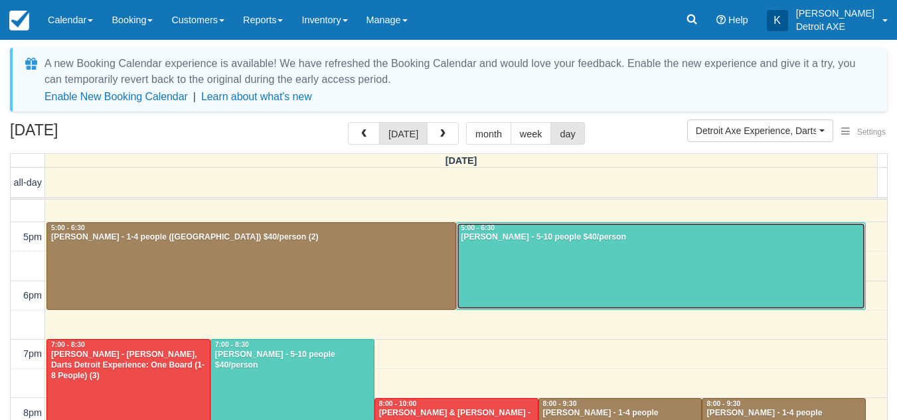
click at [500, 303] on div at bounding box center [661, 266] width 408 height 87
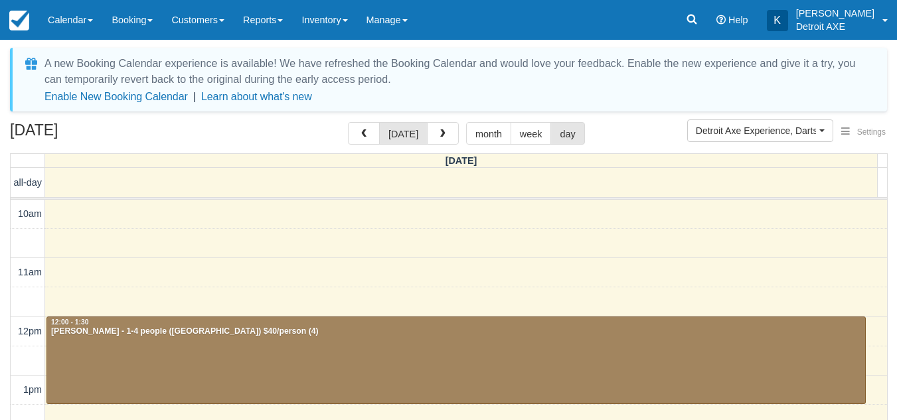
scroll to position [61, 0]
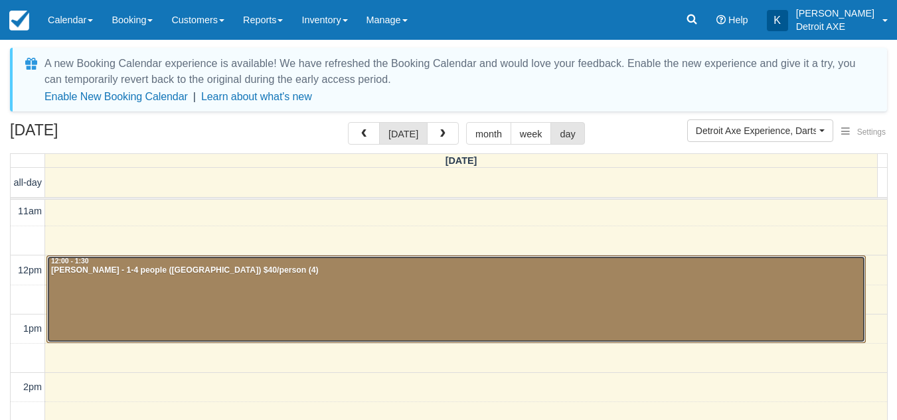
click at [286, 290] on div at bounding box center [456, 299] width 818 height 87
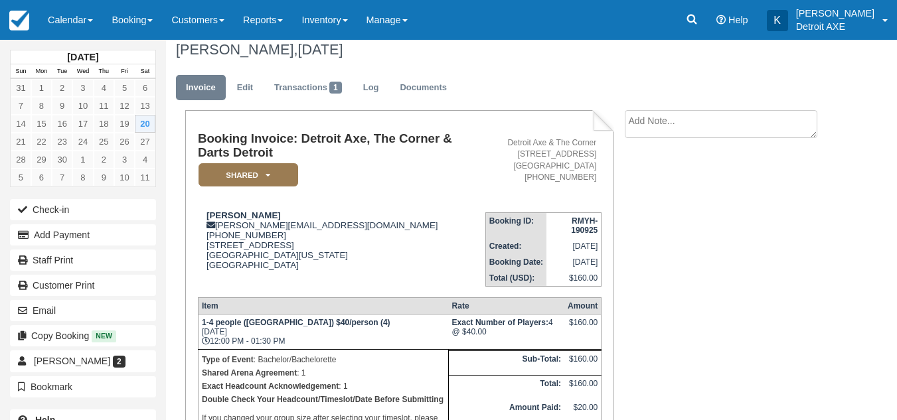
scroll to position [12, 0]
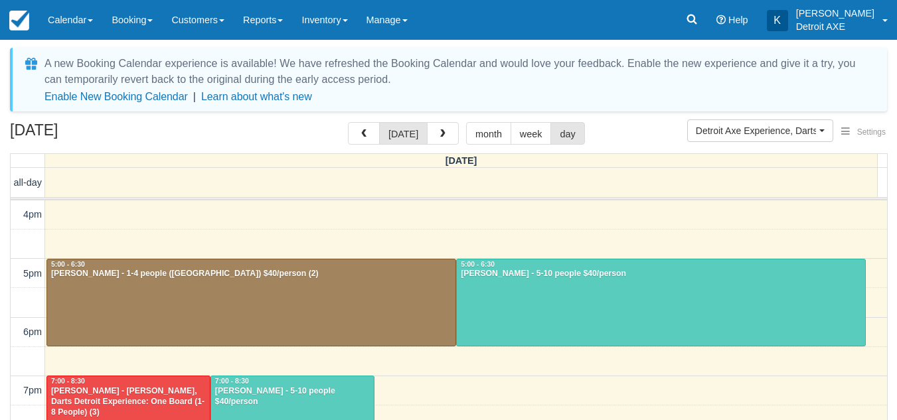
scroll to position [433, 0]
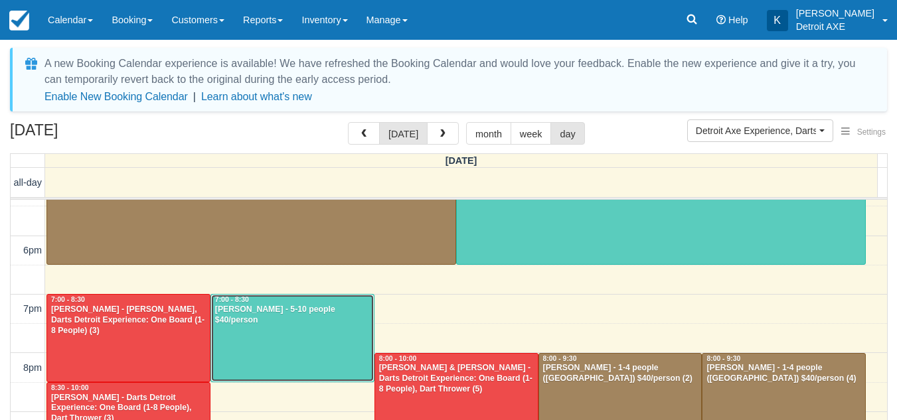
click at [331, 311] on div "Trina Swihart - 5-10 people $40/person" at bounding box center [292, 315] width 156 height 21
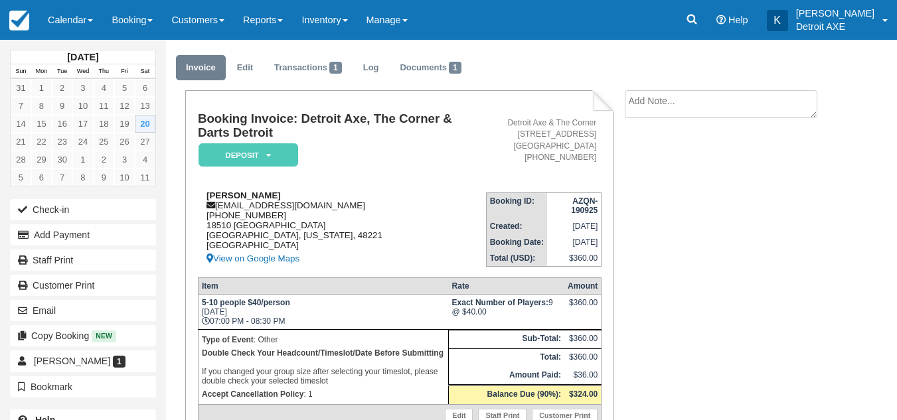
scroll to position [33, 0]
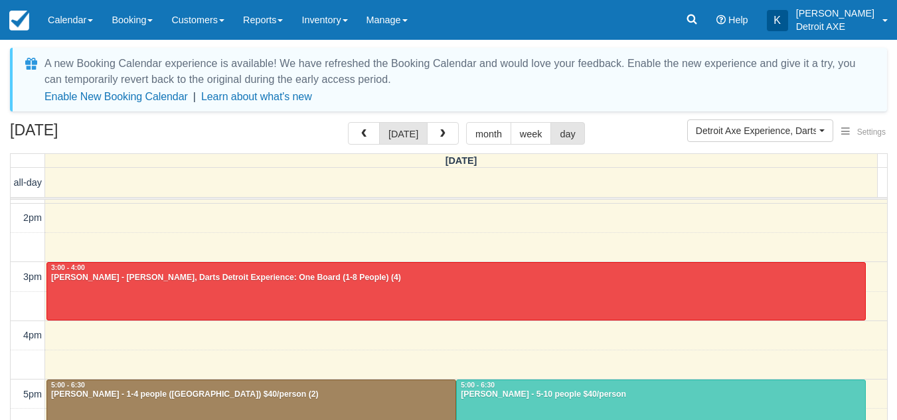
scroll to position [503, 0]
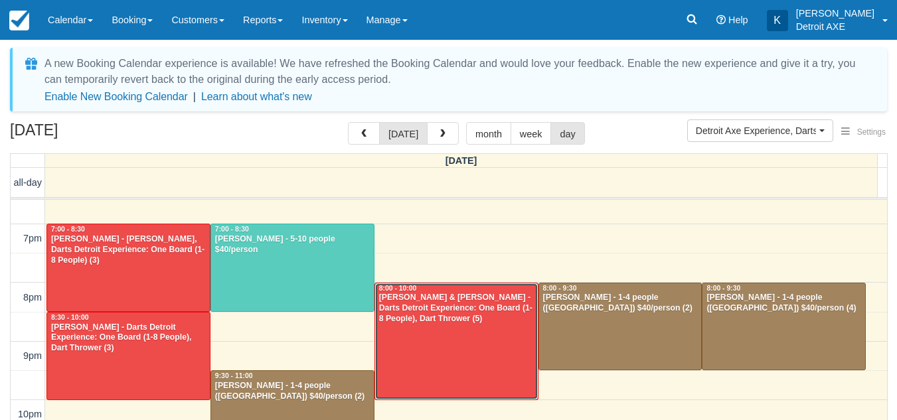
click at [427, 341] on div at bounding box center [456, 342] width 163 height 116
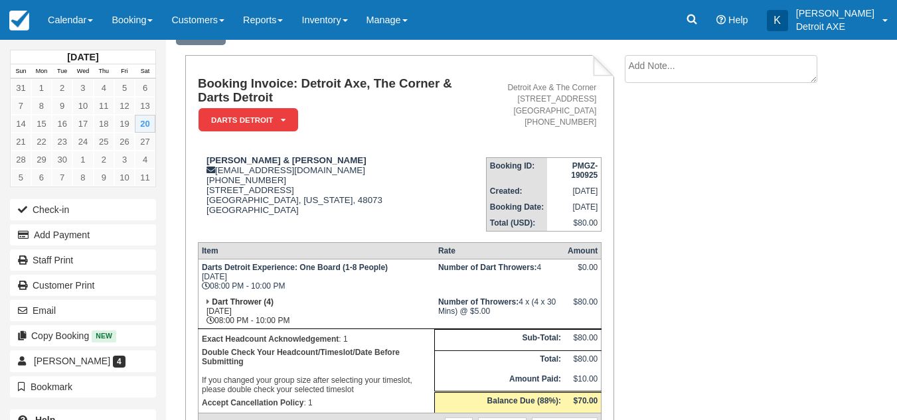
scroll to position [69, 0]
